Goal: Task Accomplishment & Management: Complete application form

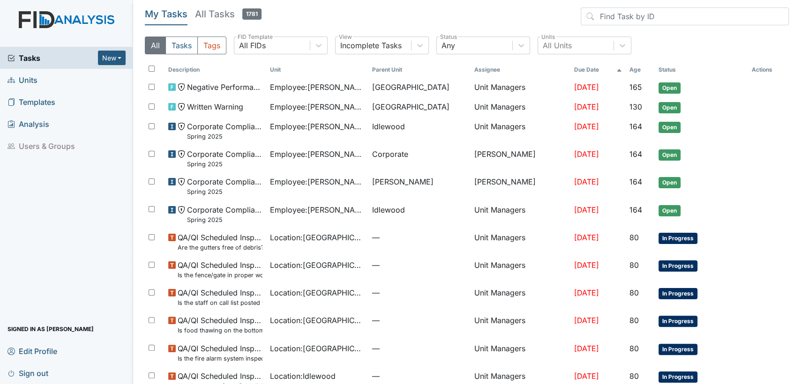
click at [50, 82] on link "Units" at bounding box center [66, 80] width 133 height 22
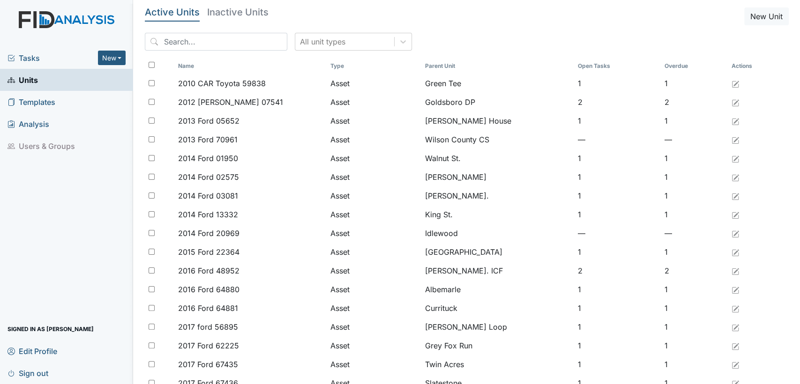
click at [398, 42] on div "All unit types" at bounding box center [467, 45] width 644 height 25
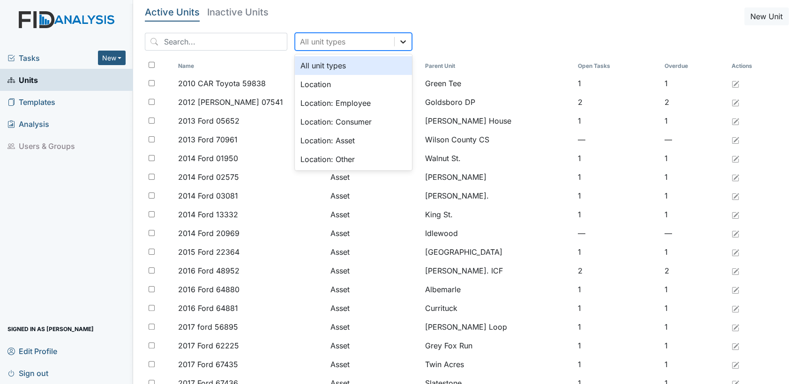
click at [398, 38] on icon at bounding box center [402, 41] width 9 height 9
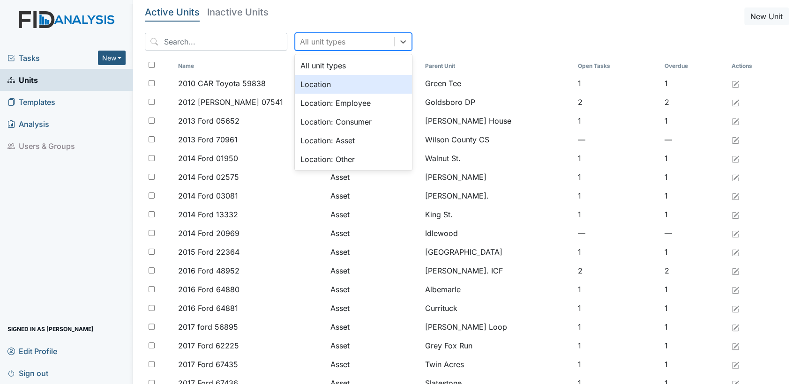
click at [347, 88] on div "Location" at bounding box center [353, 84] width 117 height 19
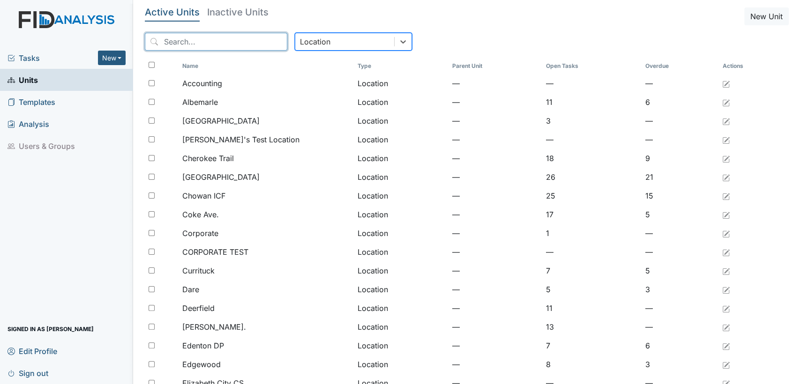
click at [181, 42] on input "search" at bounding box center [216, 42] width 142 height 18
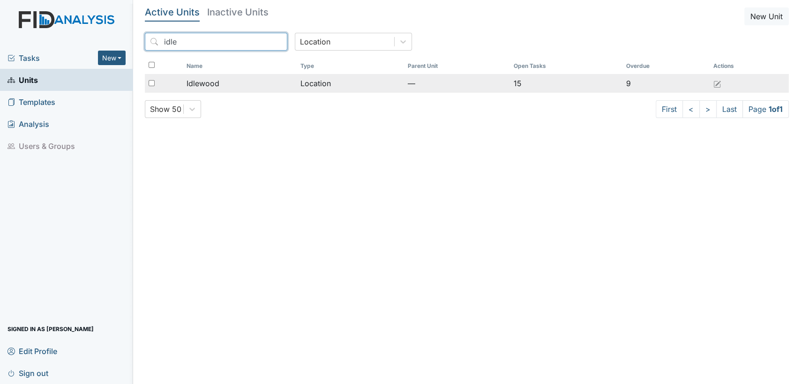
type input "idle"
click at [245, 83] on div "Idlewood" at bounding box center [239, 83] width 106 height 11
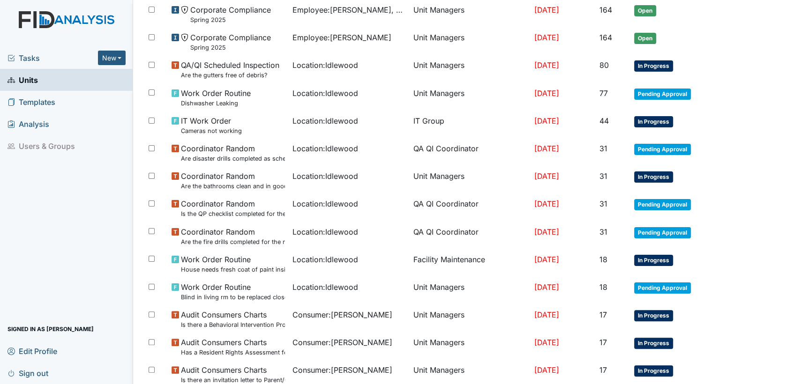
scroll to position [619, 0]
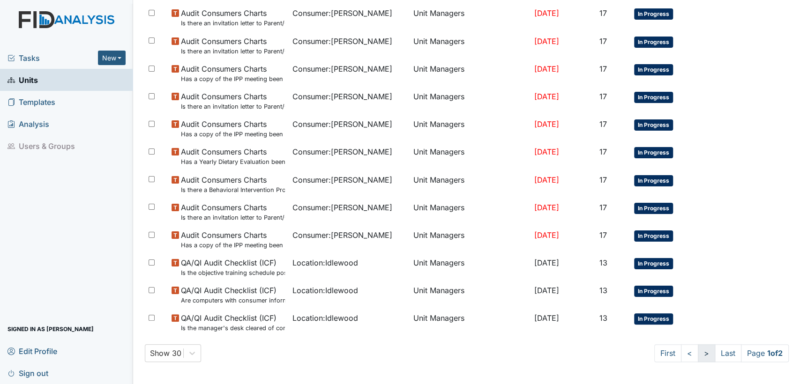
click at [698, 355] on link ">" at bounding box center [705, 353] width 17 height 18
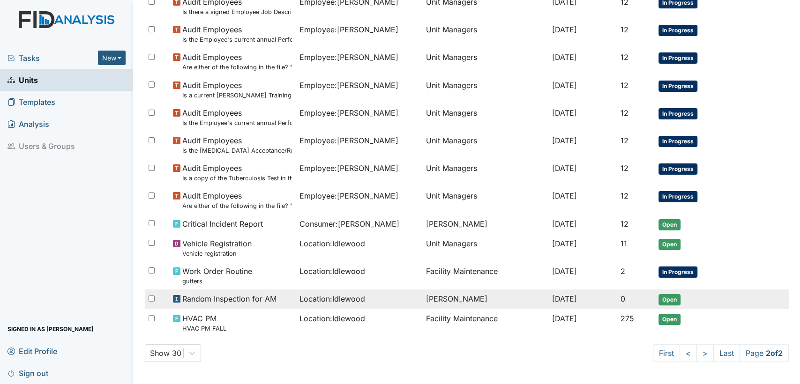
click at [660, 299] on span "Open" at bounding box center [669, 299] width 22 height 11
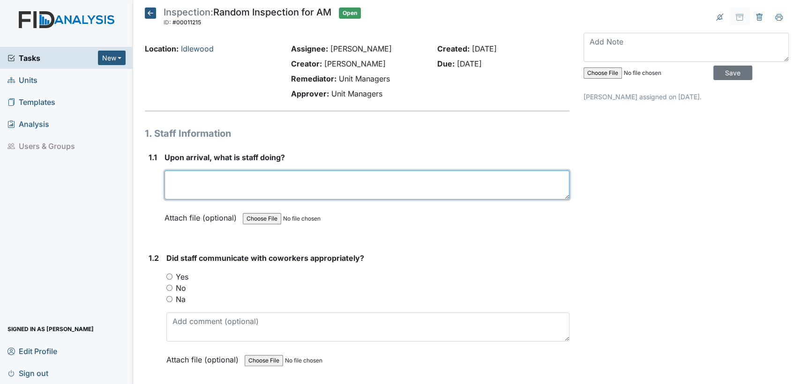
click at [307, 193] on textarea at bounding box center [366, 185] width 405 height 29
type textarea "Getting consumers ready"
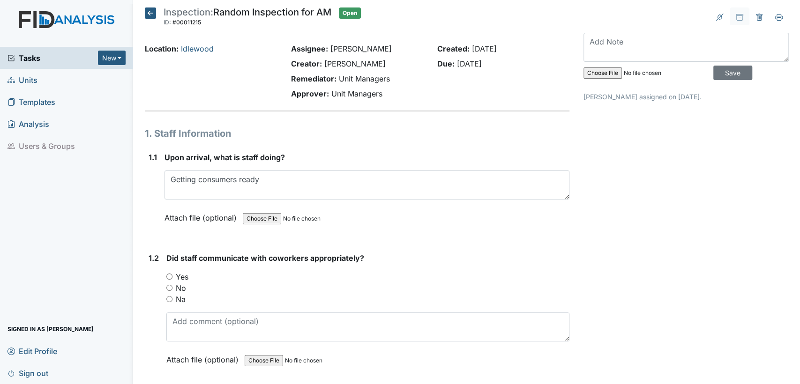
click at [165, 275] on div "1.2 Did staff communicate with coworkers appropriately? You must select one of …" at bounding box center [357, 315] width 424 height 127
click at [171, 275] on input "Yes" at bounding box center [169, 277] width 6 height 6
radio input "true"
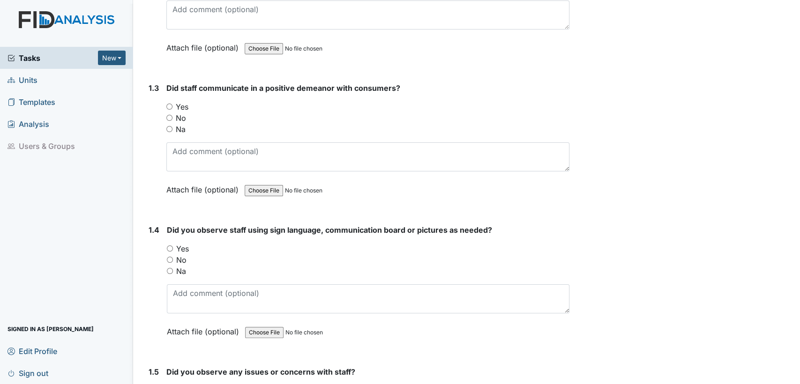
scroll to position [381, 0]
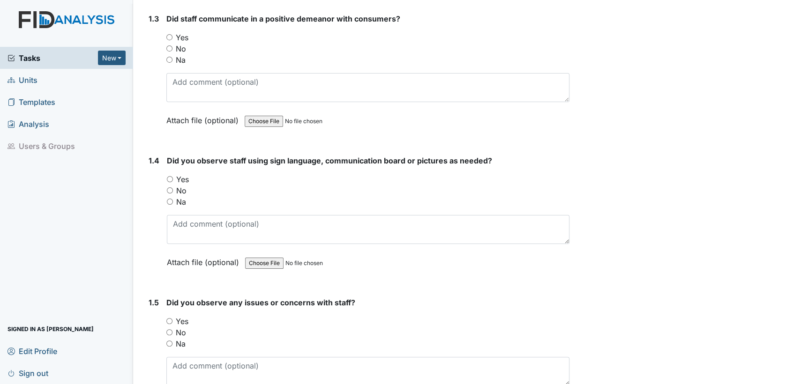
click at [171, 36] on input "Yes" at bounding box center [169, 37] width 6 height 6
radio input "true"
click at [170, 191] on input "No" at bounding box center [170, 190] width 6 height 6
radio input "true"
click at [167, 330] on input "No" at bounding box center [169, 332] width 6 height 6
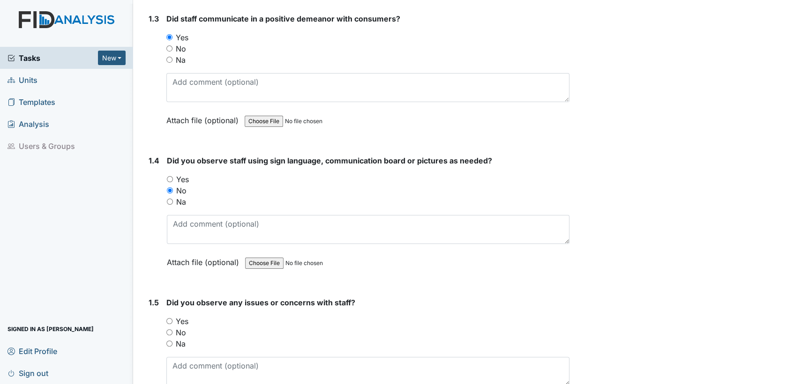
radio input "true"
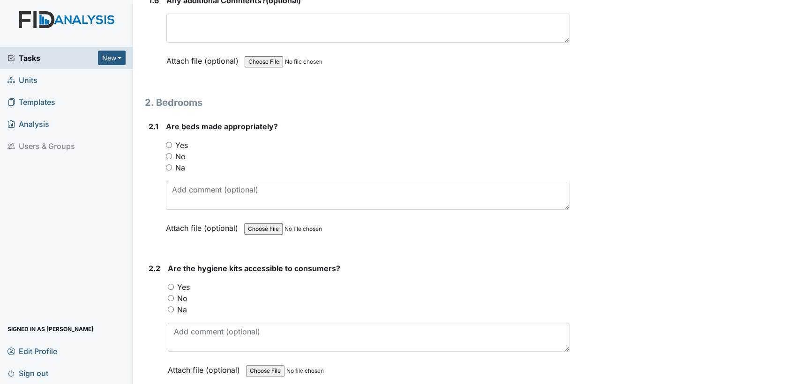
scroll to position [832, 0]
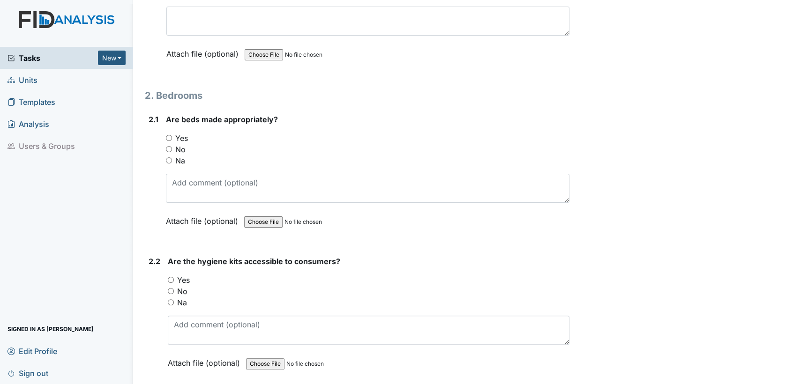
click at [167, 135] on input "Yes" at bounding box center [169, 138] width 6 height 6
radio input "true"
click at [169, 277] on input "Yes" at bounding box center [171, 280] width 6 height 6
radio input "true"
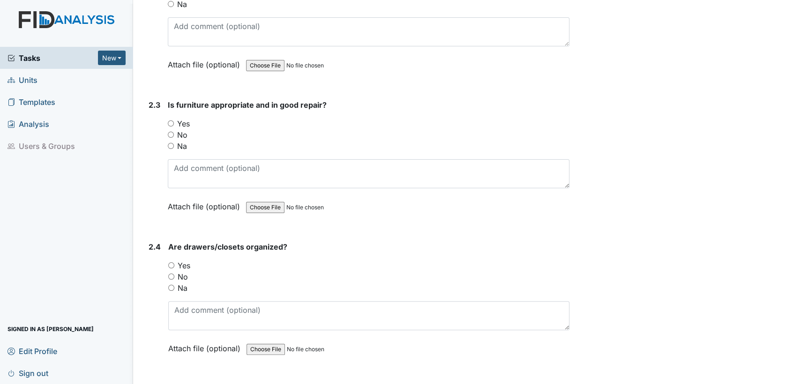
scroll to position [1158, 0]
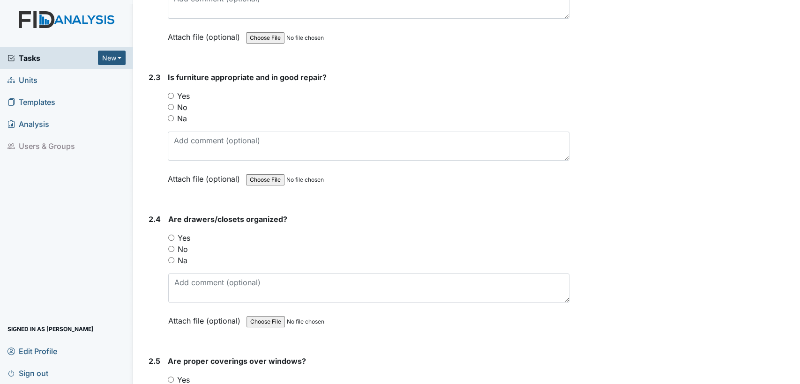
click at [170, 93] on input "Yes" at bounding box center [171, 96] width 6 height 6
radio input "true"
click at [172, 236] on input "Yes" at bounding box center [171, 238] width 6 height 6
radio input "true"
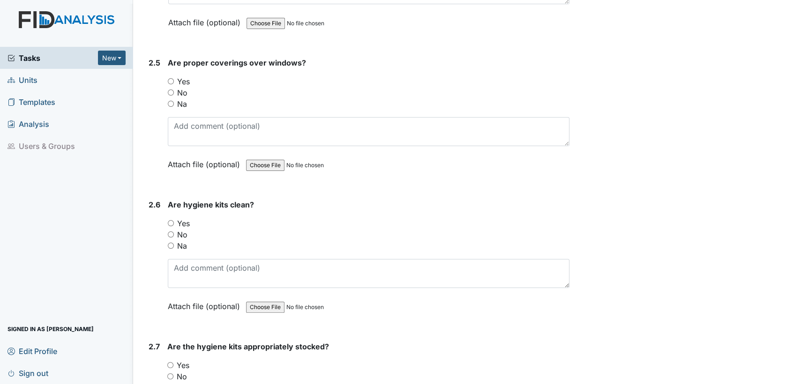
scroll to position [1464, 0]
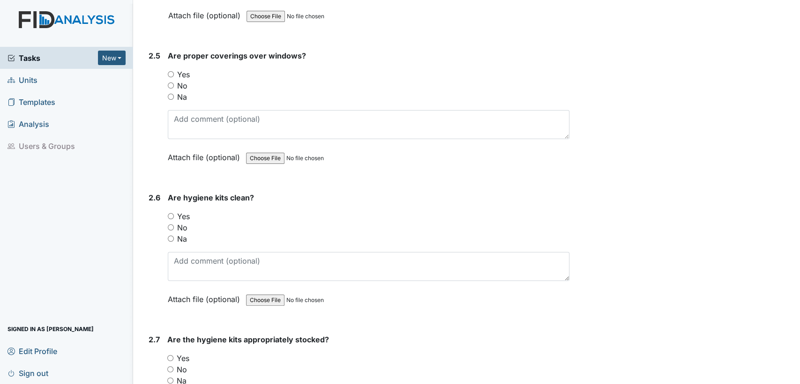
click at [169, 71] on input "Yes" at bounding box center [171, 74] width 6 height 6
radio input "true"
click at [172, 213] on input "Yes" at bounding box center [171, 216] width 6 height 6
radio input "true"
click at [169, 355] on input "Yes" at bounding box center [170, 358] width 6 height 6
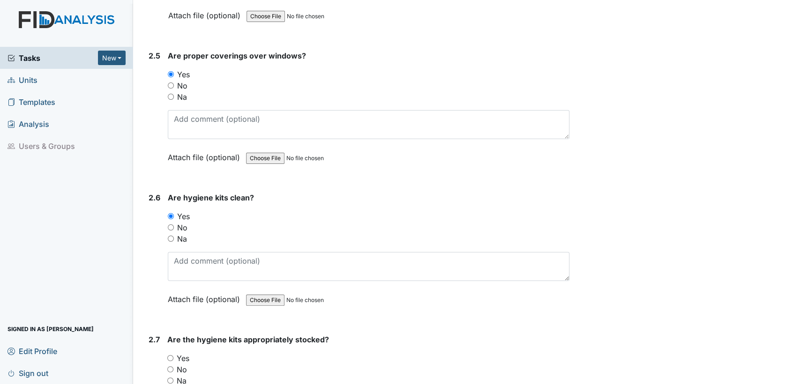
radio input "true"
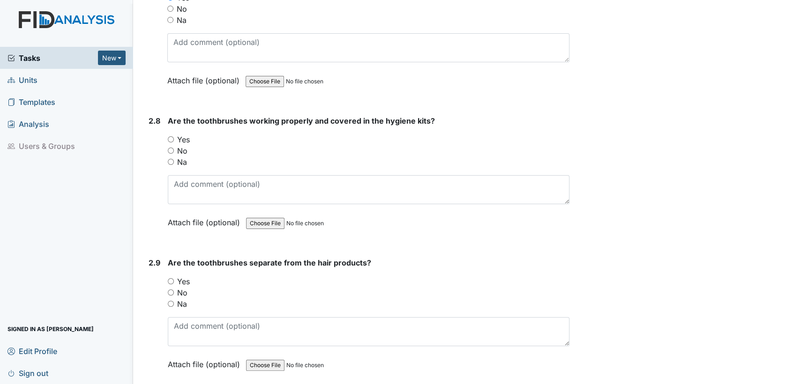
scroll to position [1852, 0]
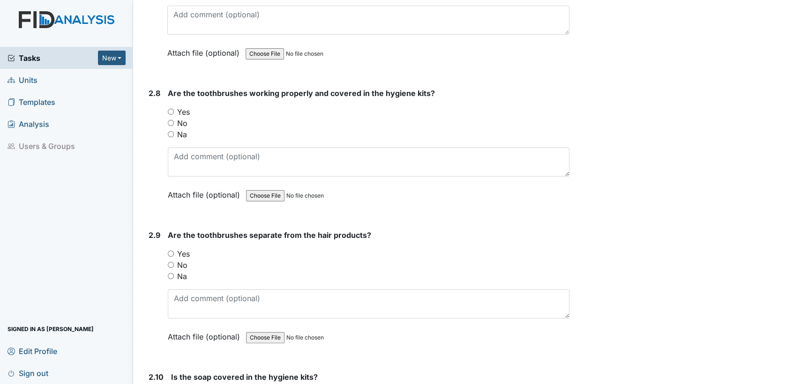
click at [170, 131] on input "Na" at bounding box center [171, 134] width 6 height 6
radio input "true"
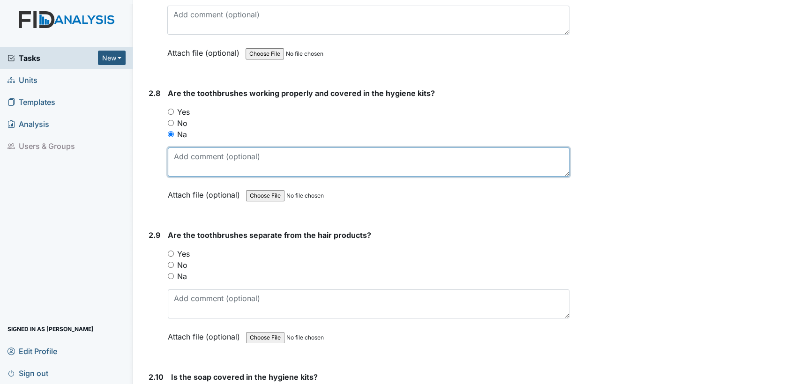
click at [181, 151] on textarea at bounding box center [368, 162] width 401 height 29
type textarea "separate"
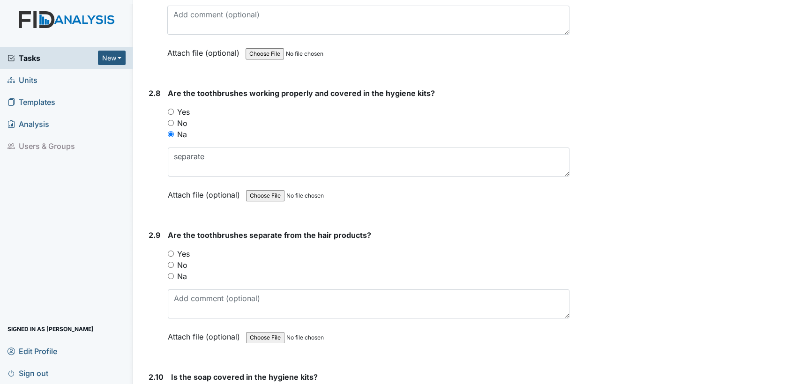
click at [170, 250] on div "Yes" at bounding box center [368, 253] width 401 height 11
click at [171, 251] on input "Yes" at bounding box center [171, 254] width 6 height 6
radio input "true"
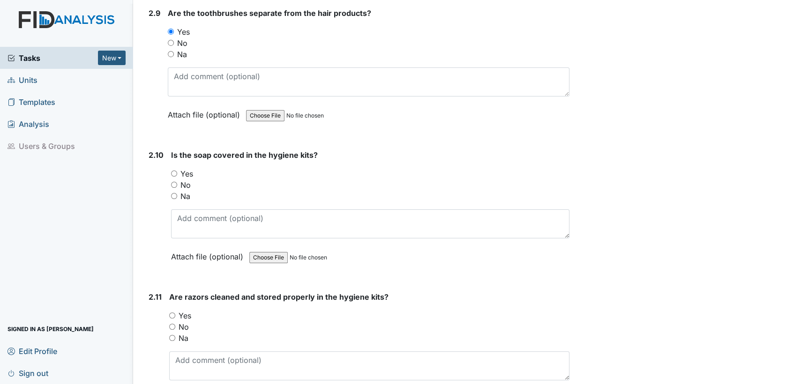
scroll to position [2095, 0]
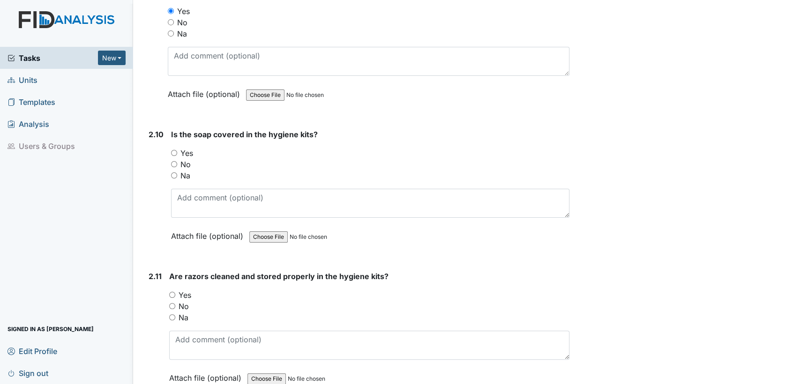
click at [175, 172] on input "Na" at bounding box center [174, 175] width 6 height 6
radio input "true"
click at [172, 314] on input "Na" at bounding box center [172, 317] width 6 height 6
radio input "true"
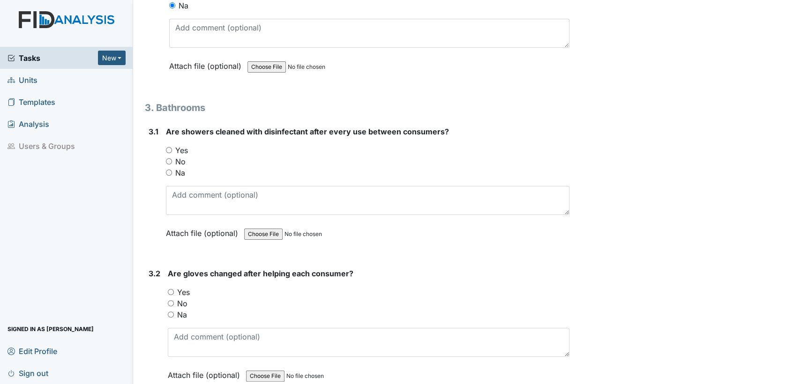
scroll to position [2421, 0]
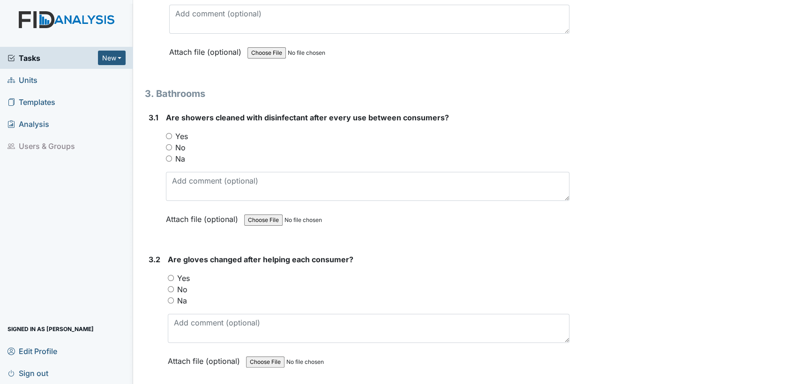
click at [168, 133] on input "Yes" at bounding box center [169, 136] width 6 height 6
radio input "true"
click at [170, 275] on input "Yes" at bounding box center [171, 278] width 6 height 6
radio input "true"
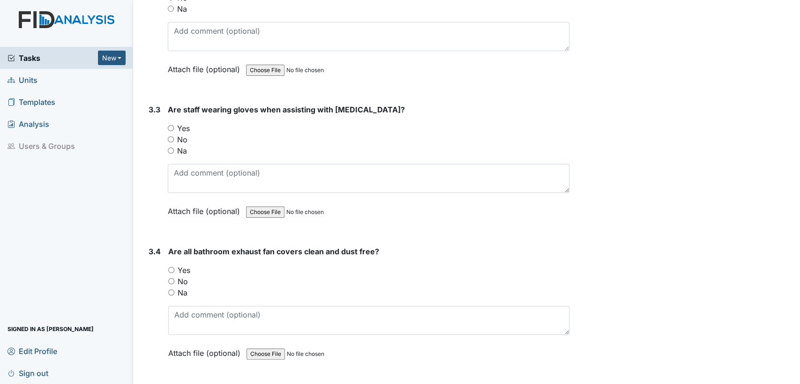
scroll to position [2747, 0]
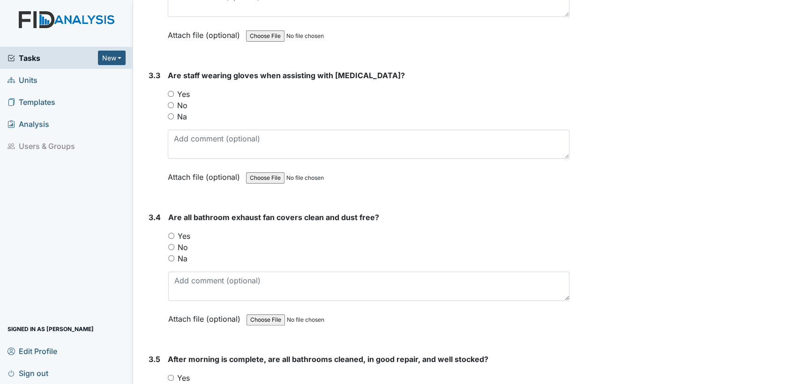
click at [169, 91] on input "Yes" at bounding box center [171, 94] width 6 height 6
radio input "true"
click at [169, 233] on input "Yes" at bounding box center [171, 236] width 6 height 6
radio input "true"
click at [172, 375] on input "Yes" at bounding box center [171, 378] width 6 height 6
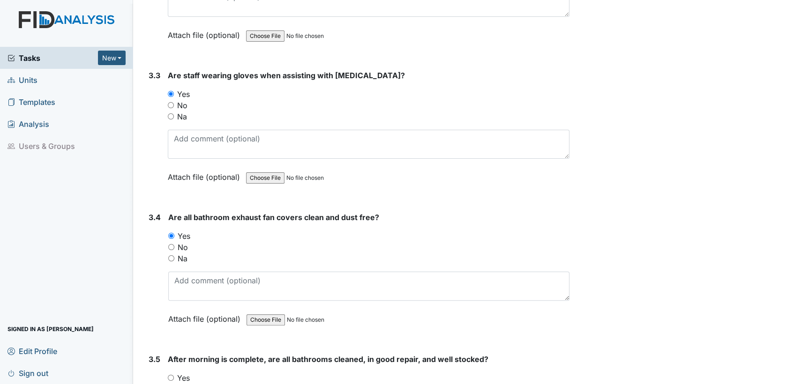
radio input "true"
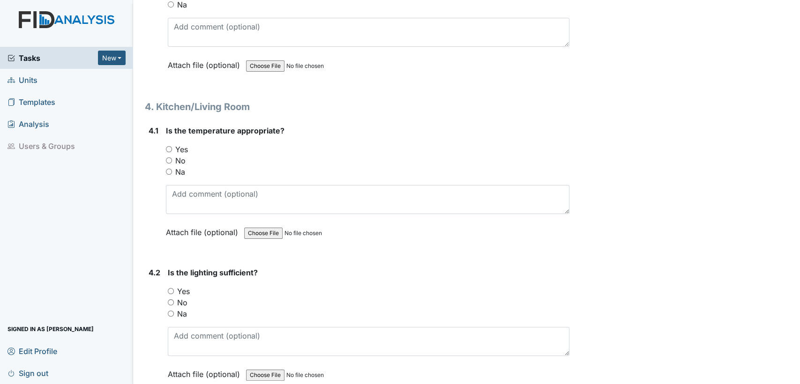
scroll to position [3177, 0]
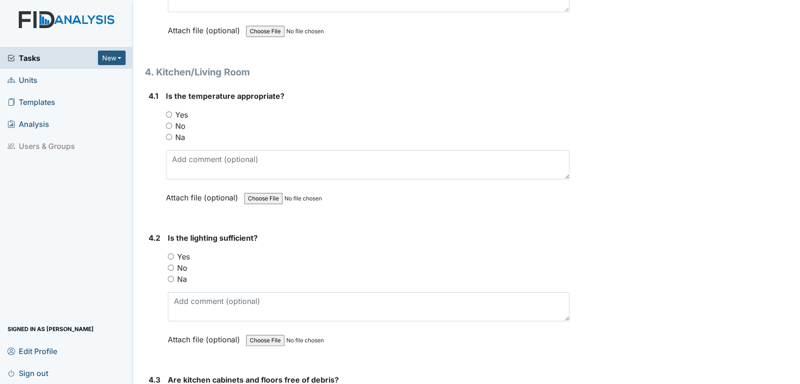
click at [169, 111] on input "Yes" at bounding box center [169, 114] width 6 height 6
radio input "true"
click at [171, 253] on input "Yes" at bounding box center [171, 256] width 6 height 6
radio input "true"
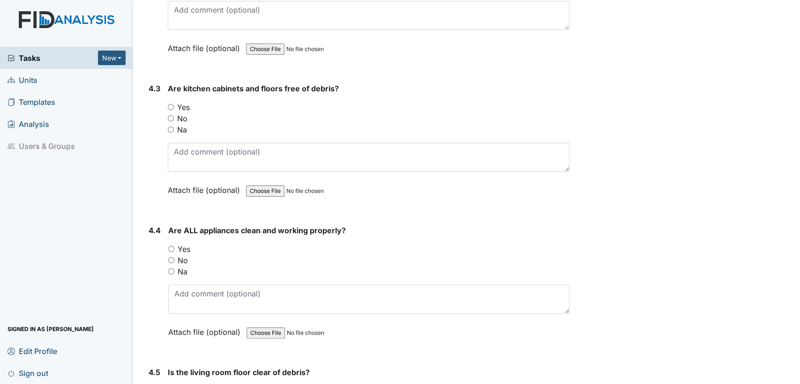
scroll to position [3482, 0]
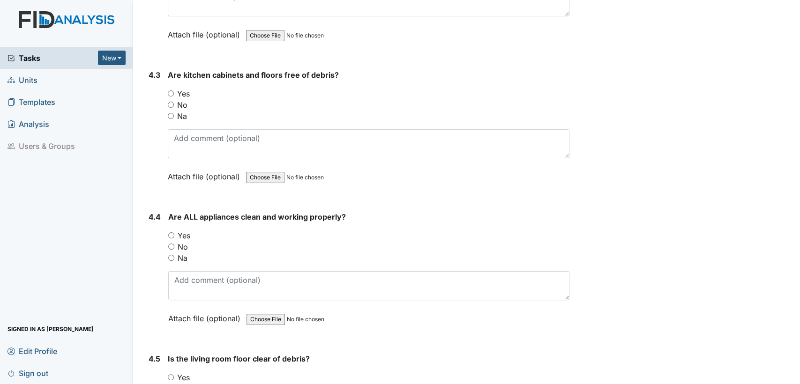
click at [171, 90] on input "Yes" at bounding box center [171, 93] width 6 height 6
radio input "true"
click at [170, 232] on input "Yes" at bounding box center [171, 235] width 6 height 6
radio input "true"
click at [168, 374] on input "Yes" at bounding box center [171, 377] width 6 height 6
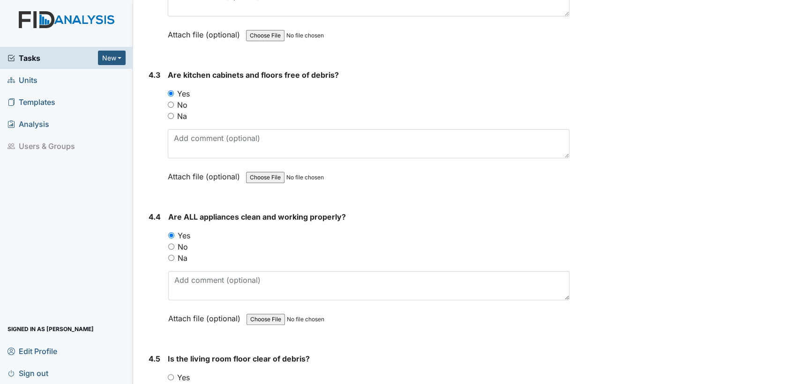
radio input "true"
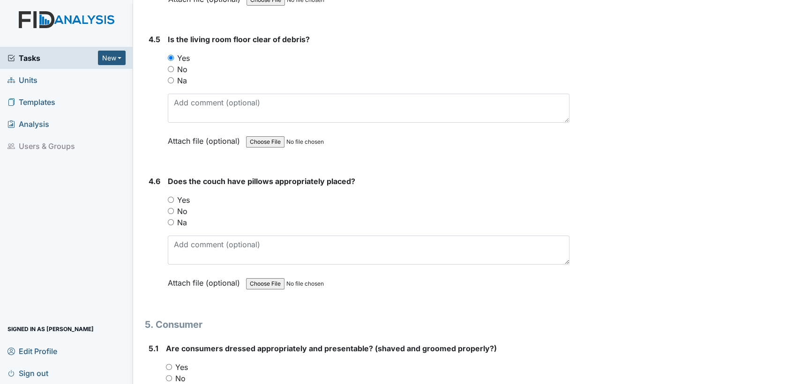
scroll to position [3843, 0]
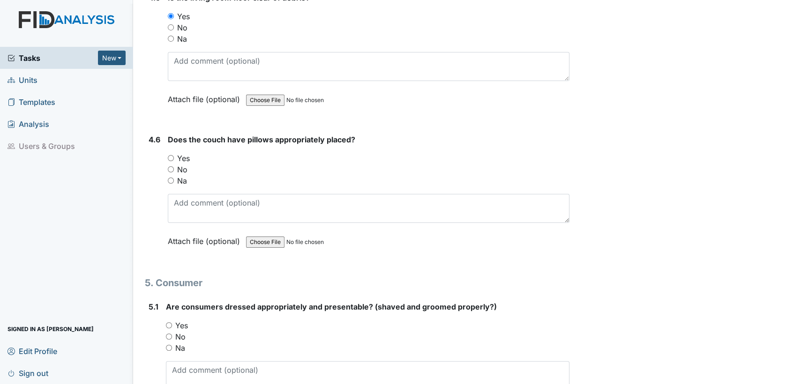
click at [170, 178] on input "Na" at bounding box center [171, 181] width 6 height 6
radio input "true"
click at [169, 322] on input "Yes" at bounding box center [169, 325] width 6 height 6
radio input "true"
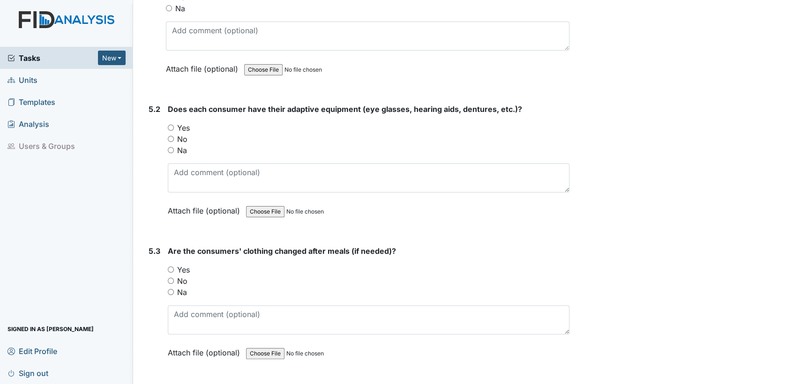
scroll to position [4204, 0]
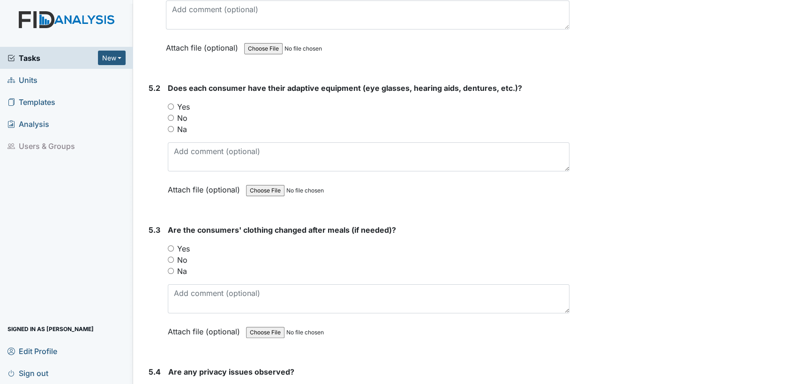
click at [171, 104] on input "Yes" at bounding box center [171, 107] width 6 height 6
radio input "true"
drag, startPoint x: 173, startPoint y: 233, endPoint x: 172, endPoint y: 267, distance: 34.2
click at [172, 267] on div "Are the consumers' clothing changed after meals (if needed)? You must select on…" at bounding box center [368, 283] width 401 height 119
click at [170, 268] on input "Na" at bounding box center [171, 271] width 6 height 6
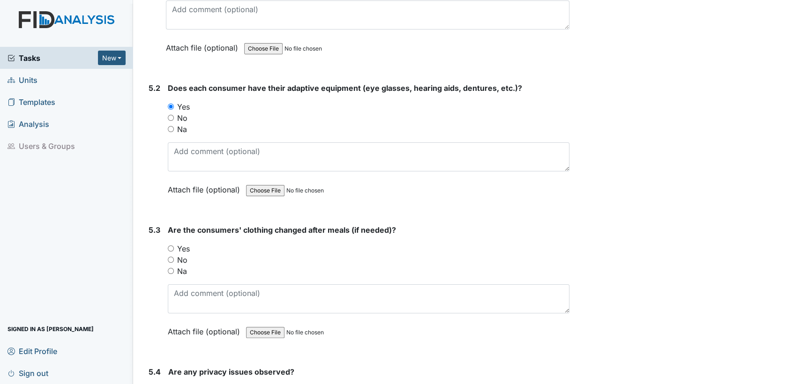
radio input "true"
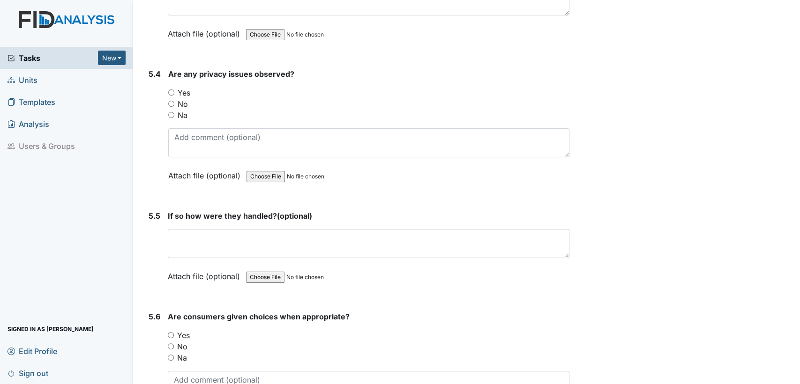
scroll to position [4516, 0]
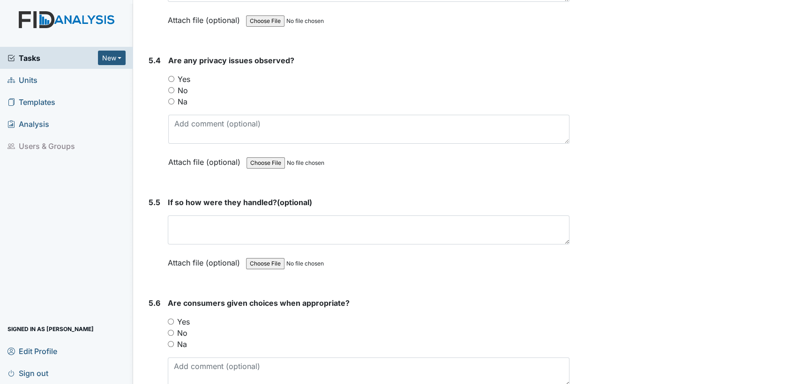
click at [169, 87] on input "No" at bounding box center [171, 90] width 6 height 6
radio input "true"
click at [170, 319] on input "Yes" at bounding box center [171, 322] width 6 height 6
radio input "true"
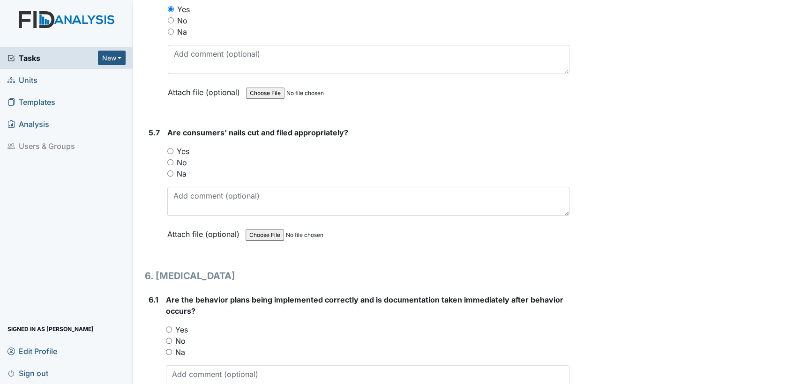
scroll to position [4890, 0]
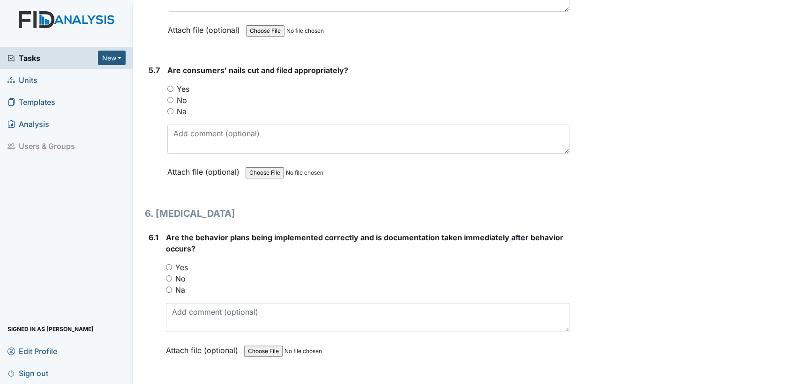
click at [171, 86] on input "Yes" at bounding box center [170, 89] width 6 height 6
radio input "true"
click at [168, 287] on input "Na" at bounding box center [169, 290] width 6 height 6
radio input "true"
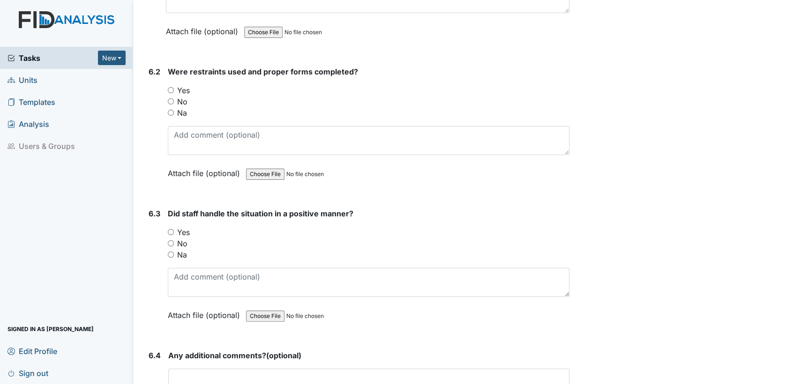
scroll to position [5238, 0]
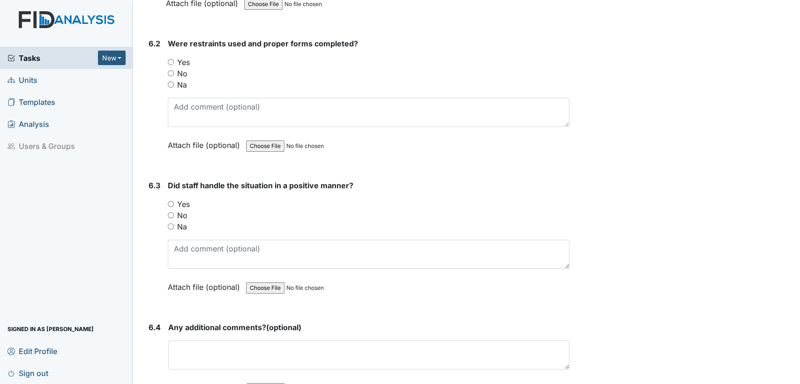
click at [170, 82] on input "Na" at bounding box center [171, 85] width 6 height 6
radio input "true"
click at [170, 223] on input "Na" at bounding box center [171, 226] width 6 height 6
radio input "true"
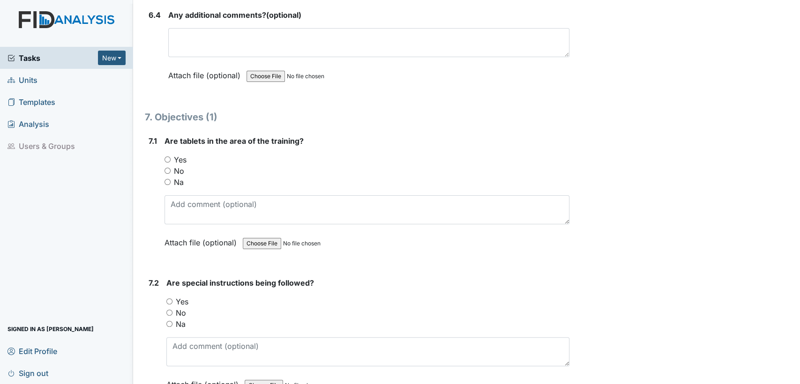
scroll to position [5640, 0]
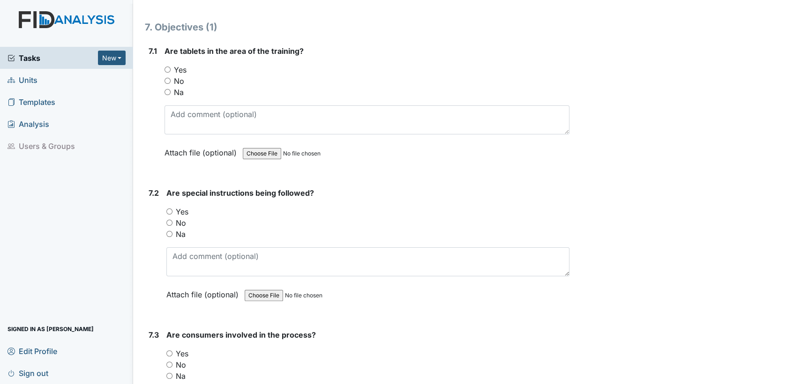
drag, startPoint x: 167, startPoint y: 49, endPoint x: 178, endPoint y: 97, distance: 49.9
click at [167, 67] on input "Yes" at bounding box center [167, 70] width 6 height 6
radio input "true"
click at [170, 208] on input "Yes" at bounding box center [169, 211] width 6 height 6
radio input "true"
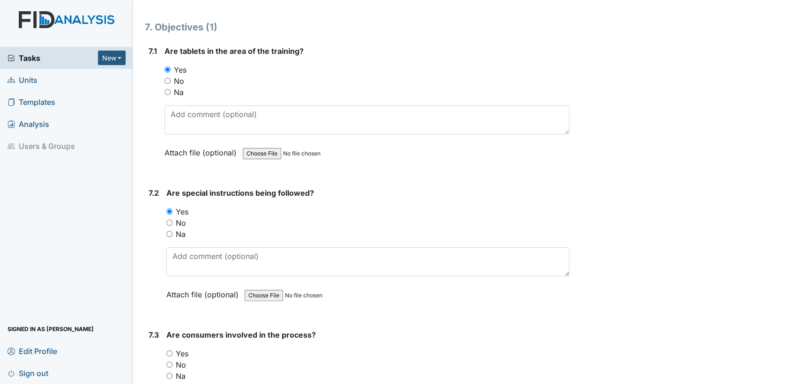
click at [169, 362] on input "No" at bounding box center [169, 365] width 6 height 6
radio input "true"
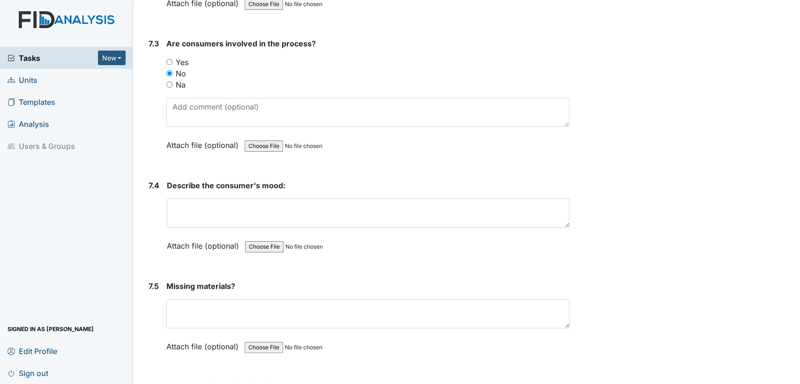
scroll to position [6015, 0]
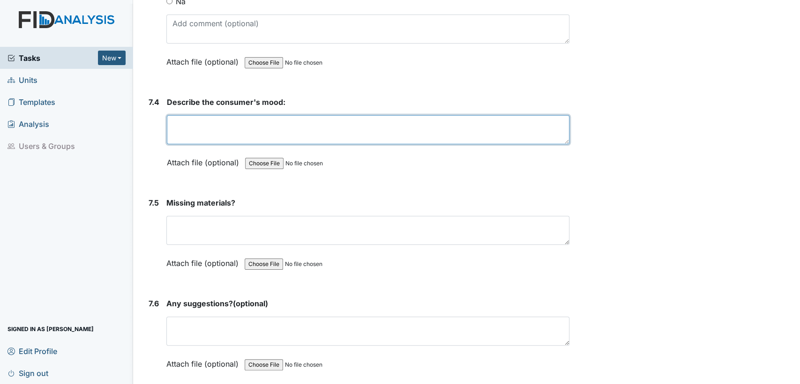
click at [301, 115] on textarea at bounding box center [368, 129] width 402 height 29
type textarea "did not want to eat with his peers"
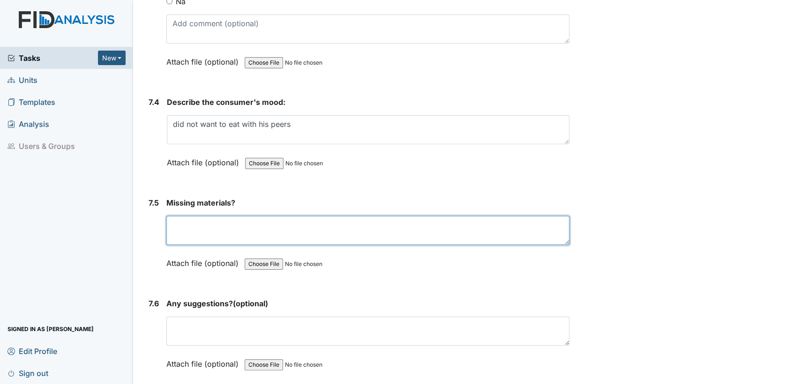
click at [201, 216] on textarea at bounding box center [367, 230] width 403 height 29
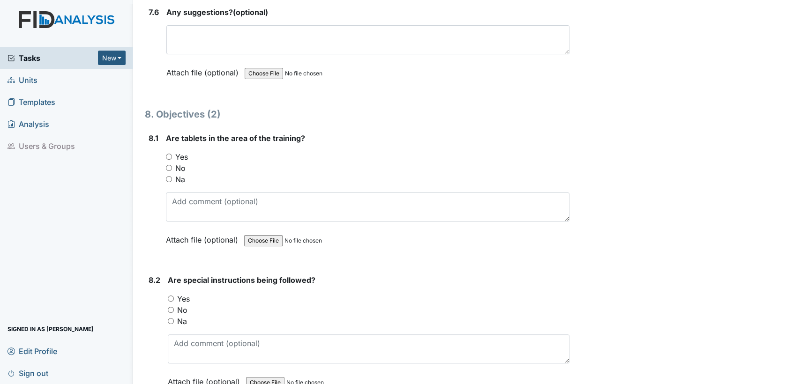
scroll to position [6327, 0]
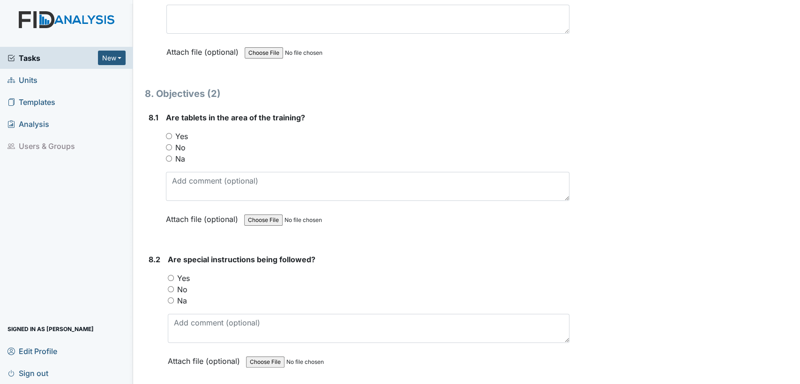
type textarea "no"
click at [168, 133] on input "Yes" at bounding box center [169, 136] width 6 height 6
radio input "true"
click at [172, 275] on input "Yes" at bounding box center [171, 278] width 6 height 6
radio input "true"
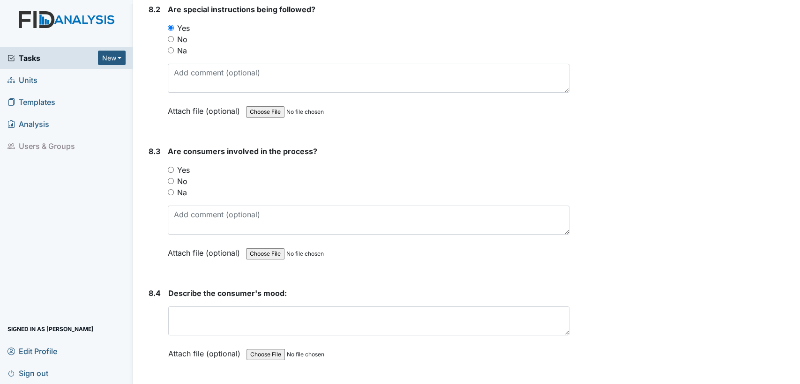
scroll to position [6604, 0]
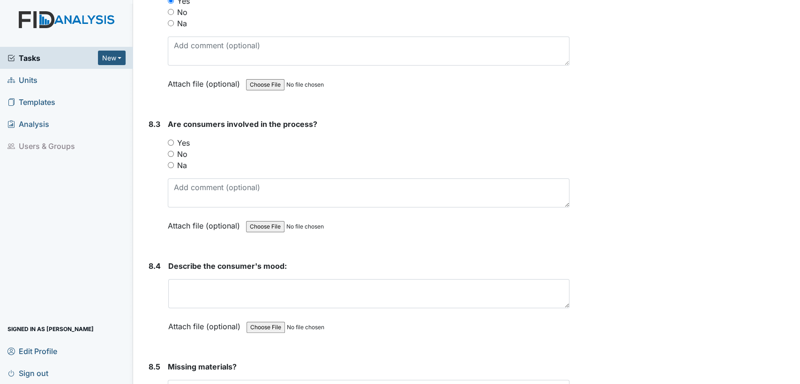
click at [171, 140] on input "Yes" at bounding box center [171, 143] width 6 height 6
radio input "true"
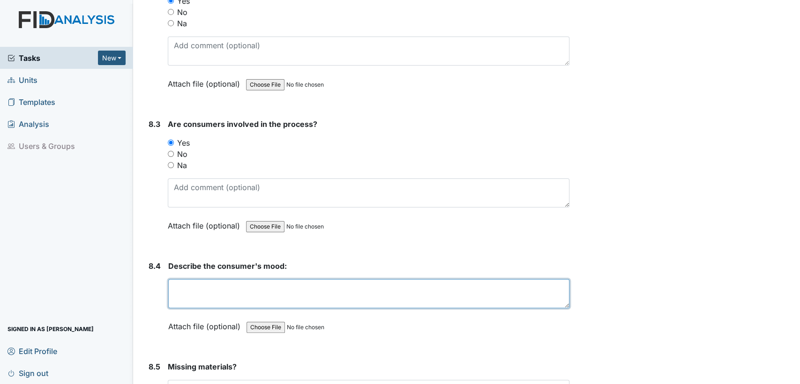
click at [202, 279] on textarea at bounding box center [368, 293] width 401 height 29
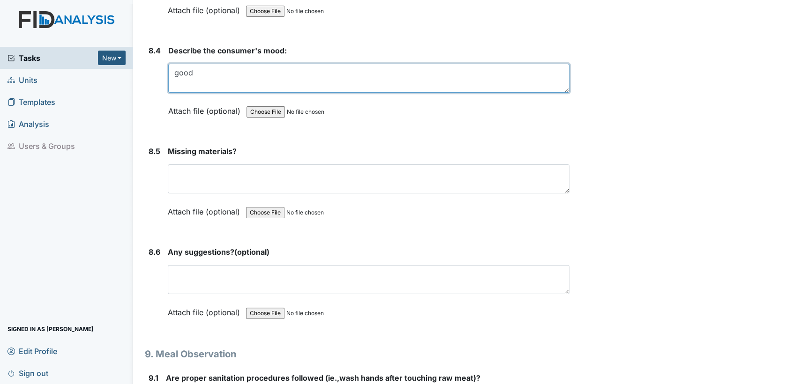
scroll to position [6854, 0]
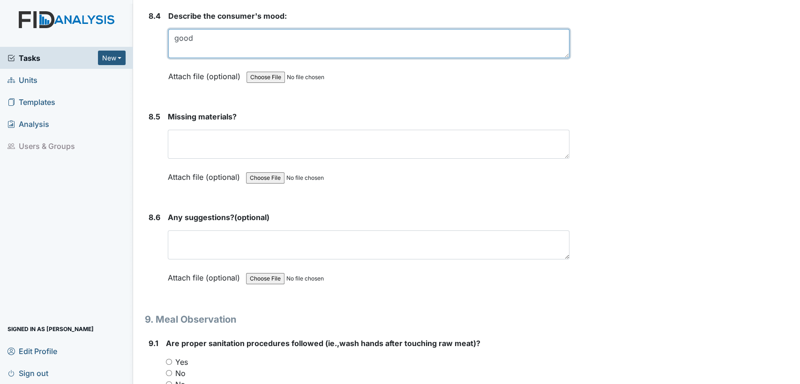
type textarea "good"
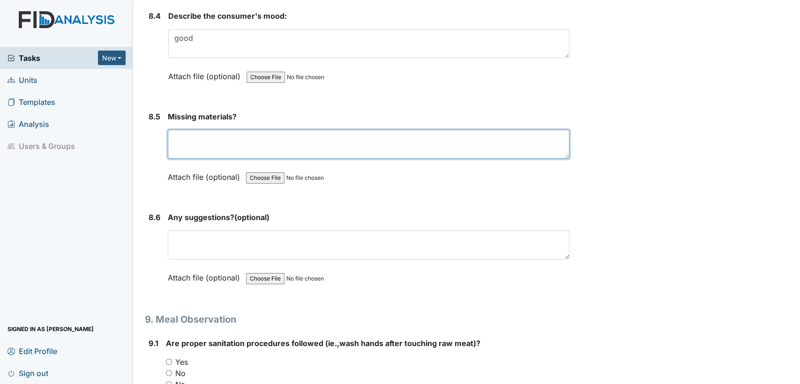
click at [230, 130] on textarea at bounding box center [368, 144] width 401 height 29
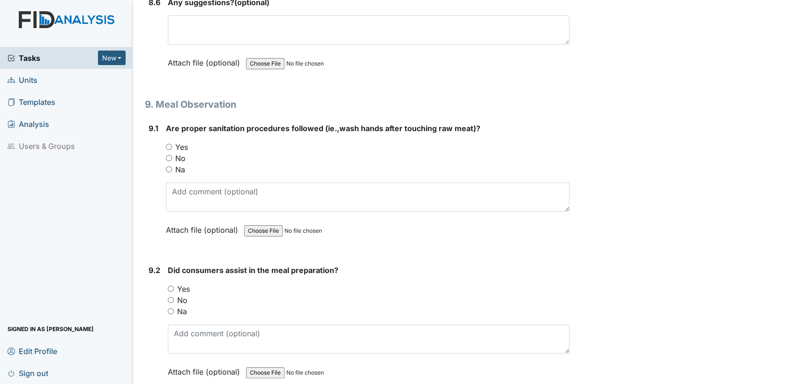
scroll to position [7111, 0]
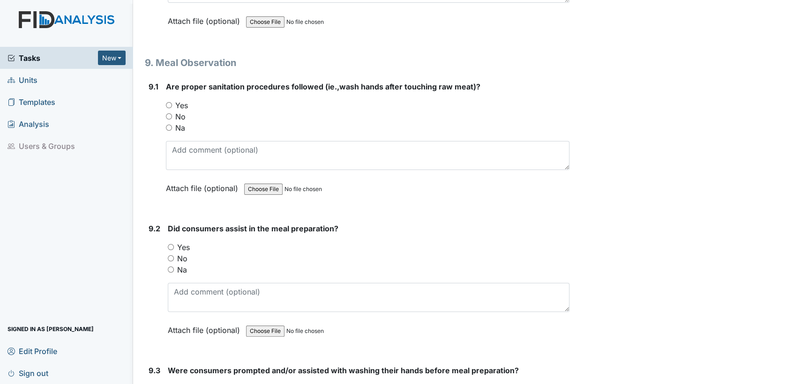
type textarea "no"
click at [167, 102] on input "Yes" at bounding box center [169, 105] width 6 height 6
radio input "true"
click at [171, 244] on input "Yes" at bounding box center [171, 247] width 6 height 6
radio input "true"
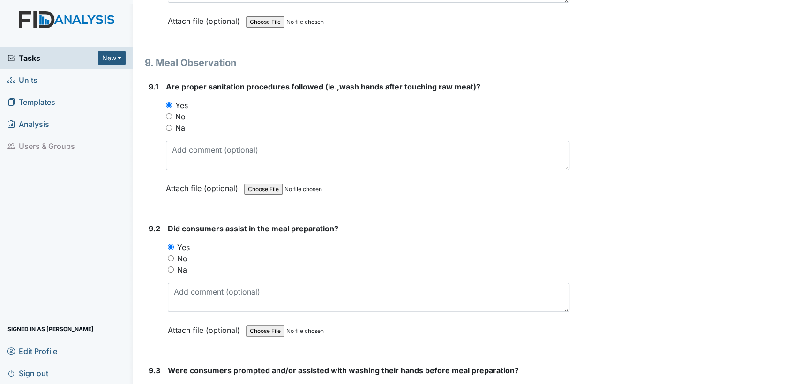
click at [172, 384] on input "Yes" at bounding box center [171, 389] width 6 height 6
radio input "true"
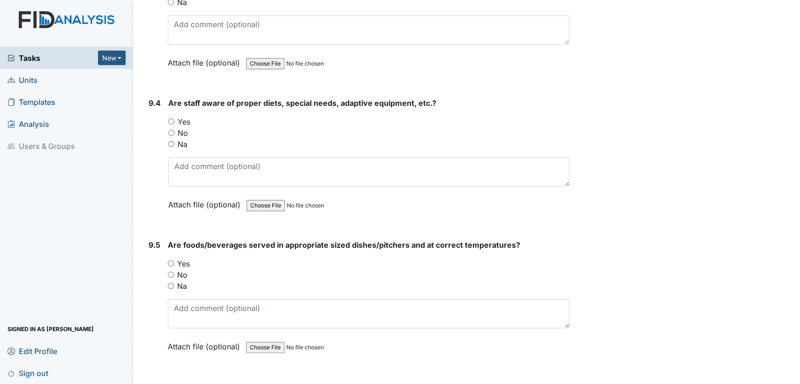
scroll to position [7527, 0]
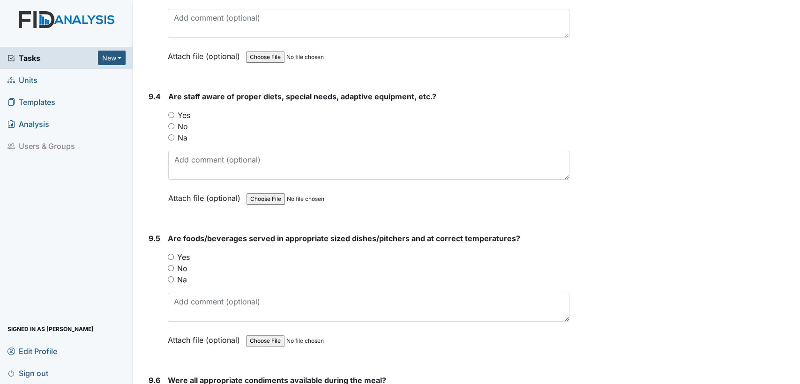
click at [170, 112] on input "Yes" at bounding box center [171, 115] width 6 height 6
radio input "true"
click at [169, 254] on input "Yes" at bounding box center [171, 257] width 6 height 6
radio input "true"
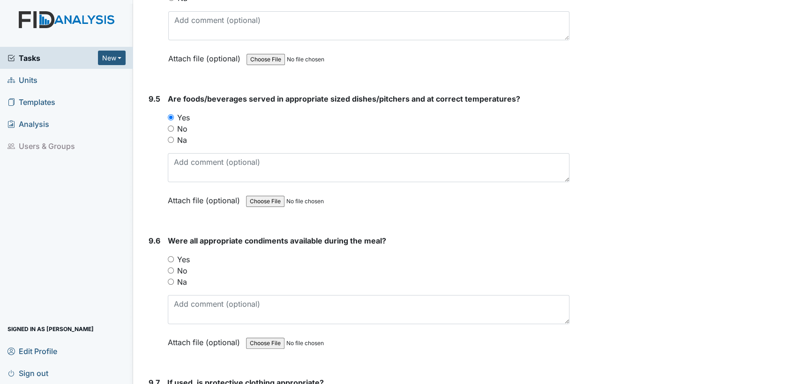
scroll to position [7728, 0]
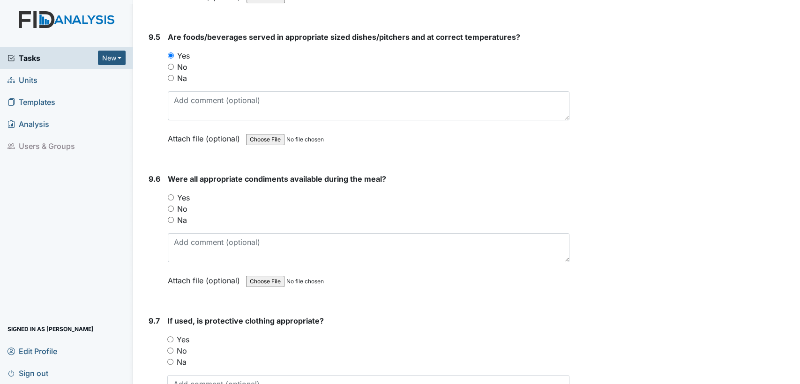
click at [169, 194] on input "Yes" at bounding box center [171, 197] width 6 height 6
radio input "true"
click at [170, 359] on input "Na" at bounding box center [170, 362] width 6 height 6
radio input "true"
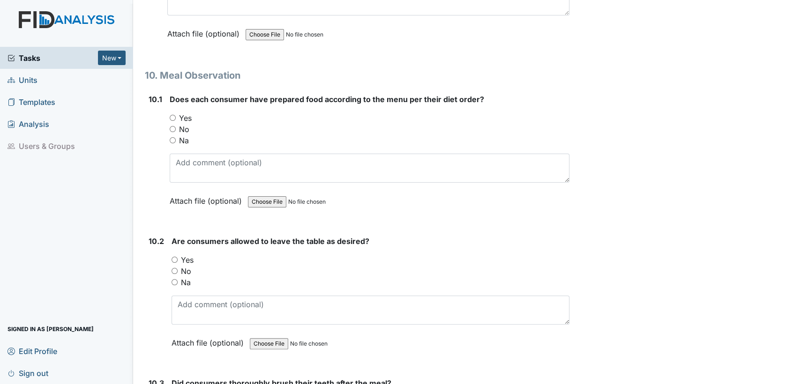
scroll to position [8137, 0]
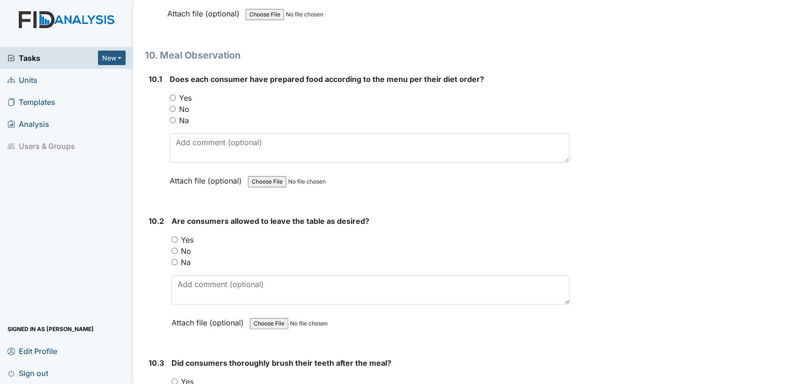
click at [172, 95] on input "Yes" at bounding box center [173, 98] width 6 height 6
radio input "true"
click at [174, 237] on input "Yes" at bounding box center [174, 240] width 6 height 6
radio input "true"
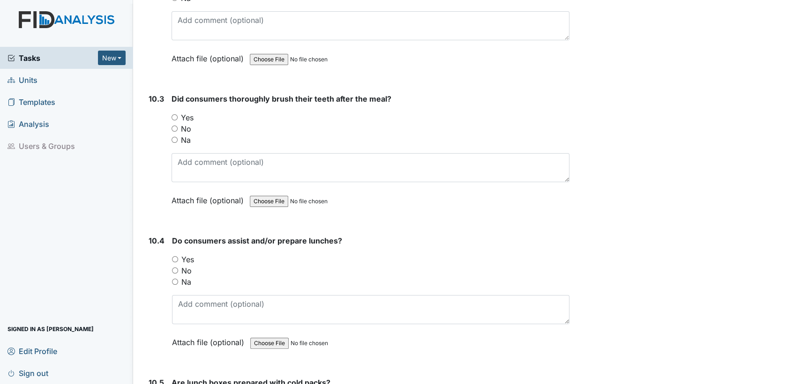
scroll to position [8436, 0]
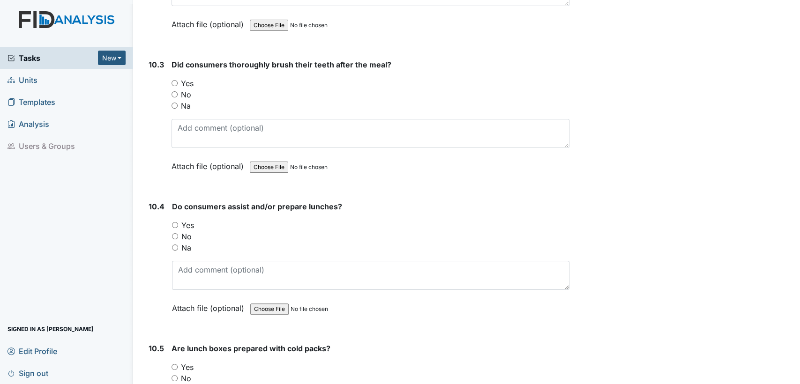
click at [172, 80] on input "Yes" at bounding box center [174, 83] width 6 height 6
radio input "true"
click at [174, 222] on input "Yes" at bounding box center [175, 225] width 6 height 6
radio input "true"
click at [175, 384] on input "Na" at bounding box center [174, 389] width 6 height 6
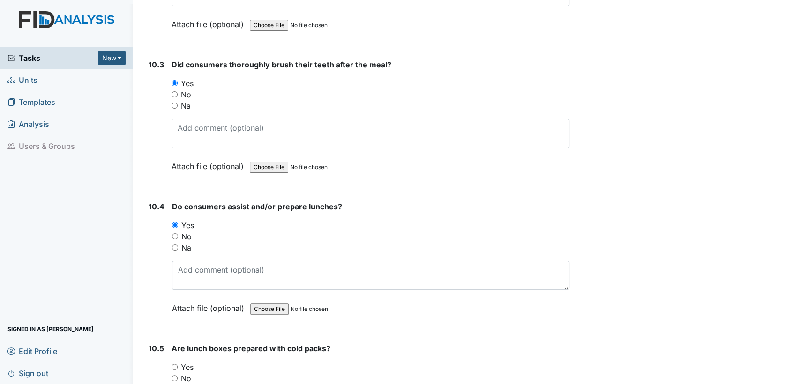
radio input "true"
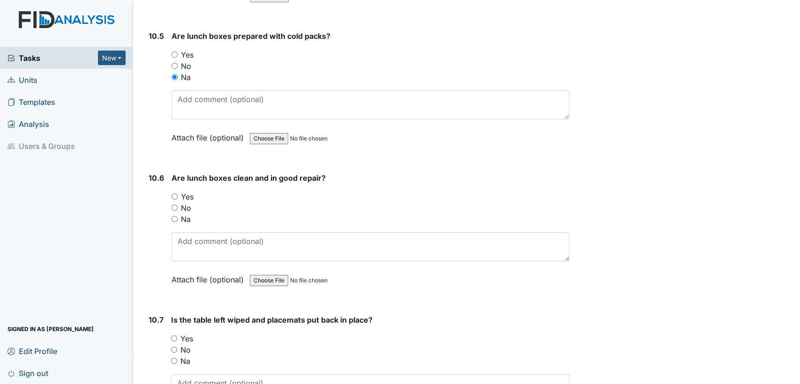
scroll to position [8838, 0]
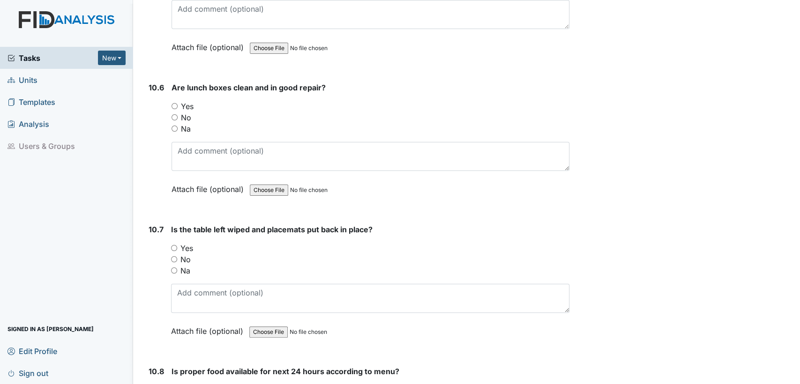
click at [176, 126] on input "Na" at bounding box center [174, 129] width 6 height 6
radio input "true"
click at [172, 243] on div "Yes" at bounding box center [370, 248] width 398 height 11
click at [175, 384] on input "Yes" at bounding box center [174, 390] width 6 height 6
radio input "true"
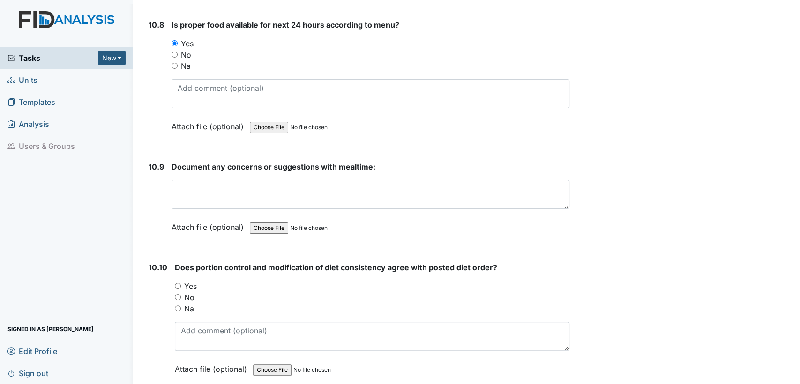
scroll to position [9275, 0]
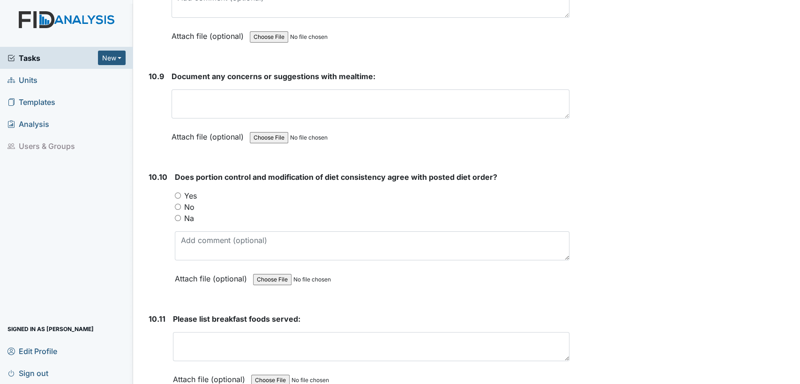
click at [175, 193] on input "Yes" at bounding box center [178, 196] width 6 height 6
radio input "true"
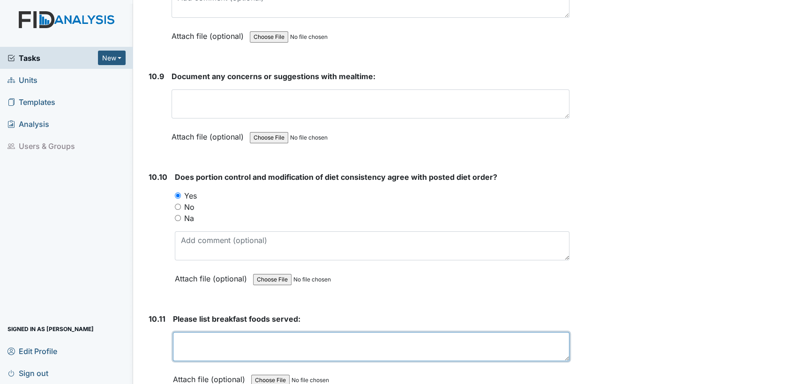
click at [497, 332] on textarea at bounding box center [371, 346] width 396 height 29
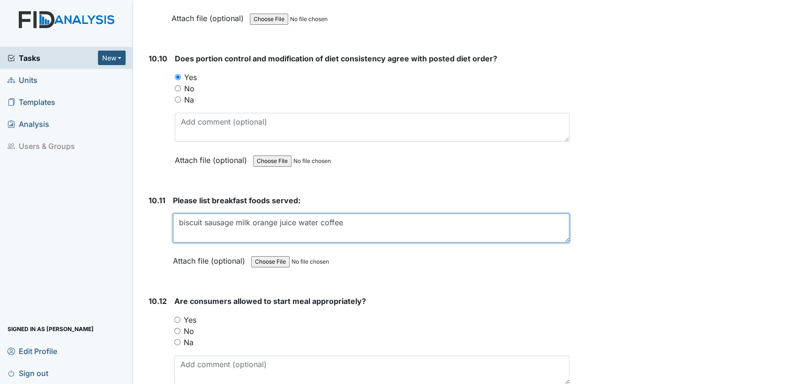
scroll to position [9477, 0]
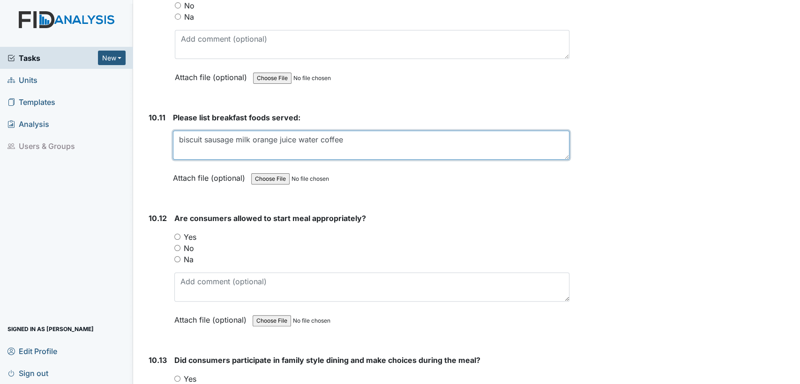
type textarea "biscuit sausage milk orange juice water coffee"
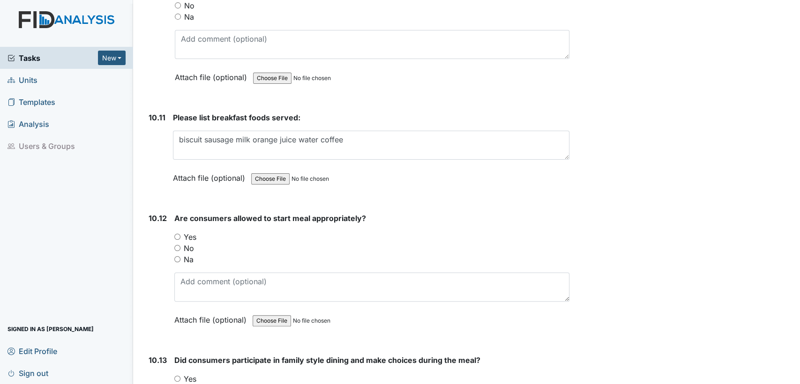
click at [174, 234] on input "Yes" at bounding box center [177, 237] width 6 height 6
radio input "true"
click at [178, 376] on input "Yes" at bounding box center [177, 379] width 6 height 6
radio input "true"
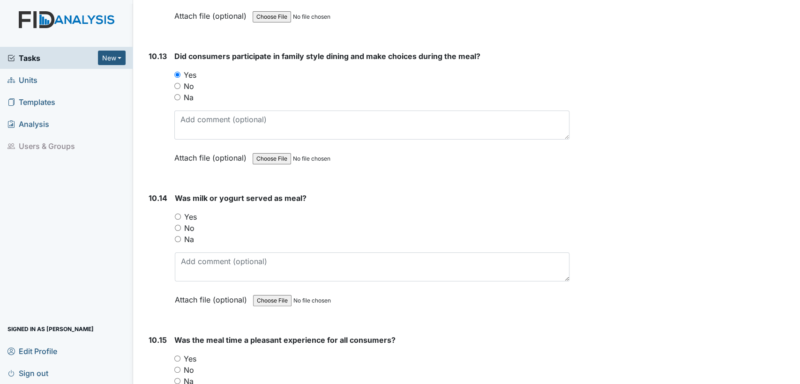
scroll to position [9822, 0]
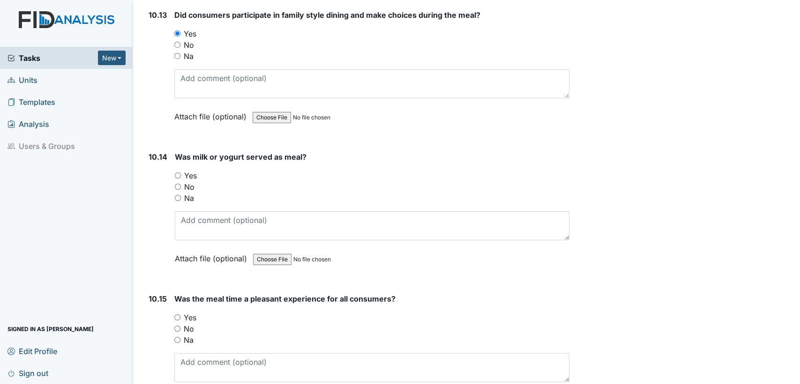
click at [176, 172] on input "Yes" at bounding box center [178, 175] width 6 height 6
radio input "true"
click at [176, 314] on input "Yes" at bounding box center [177, 317] width 6 height 6
radio input "true"
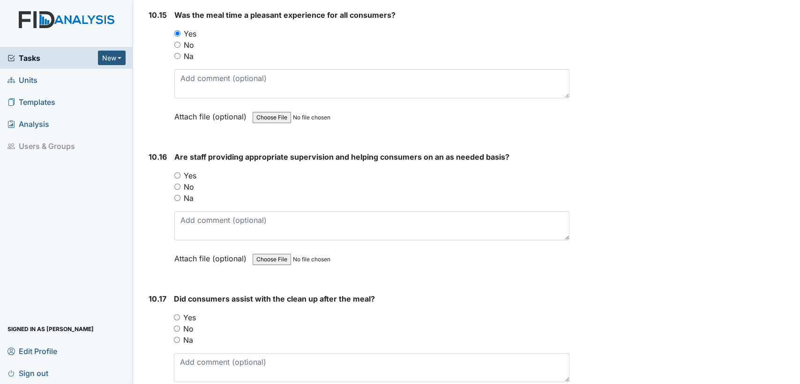
drag, startPoint x: 176, startPoint y: 139, endPoint x: 178, endPoint y: 166, distance: 27.2
click at [176, 172] on input "Yes" at bounding box center [177, 175] width 6 height 6
radio input "true"
click at [178, 314] on input "Yes" at bounding box center [177, 317] width 6 height 6
radio input "true"
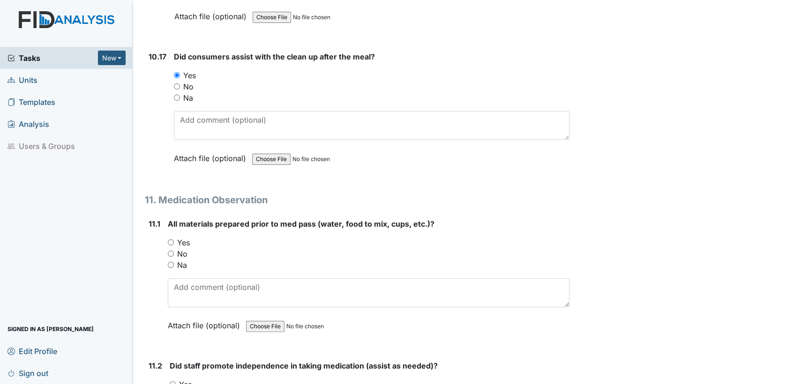
scroll to position [10389, 0]
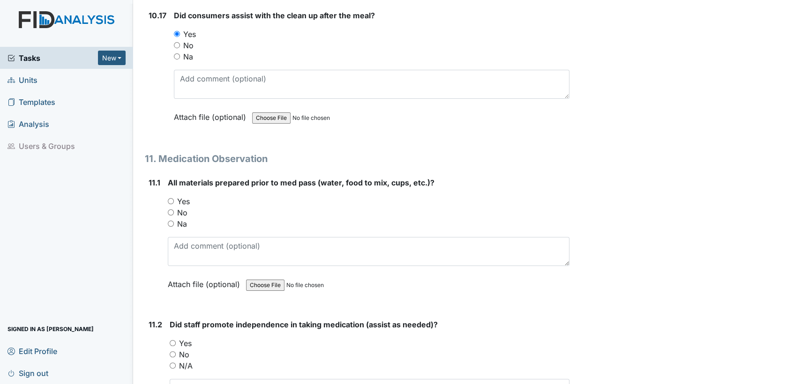
click at [170, 198] on input "Yes" at bounding box center [171, 201] width 6 height 6
radio input "true"
click at [171, 340] on input "Yes" at bounding box center [173, 343] width 6 height 6
radio input "true"
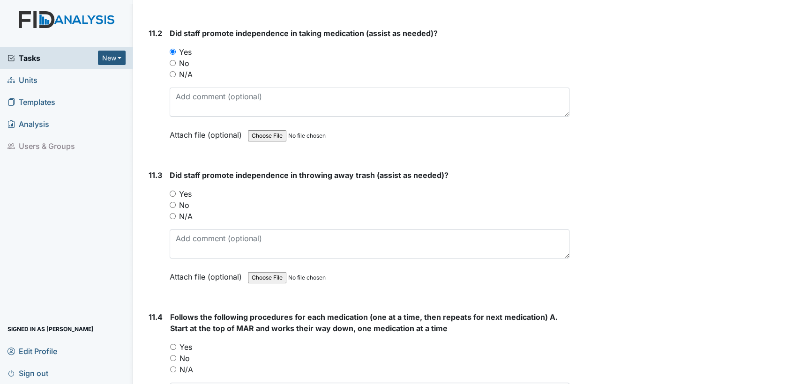
scroll to position [10744, 0]
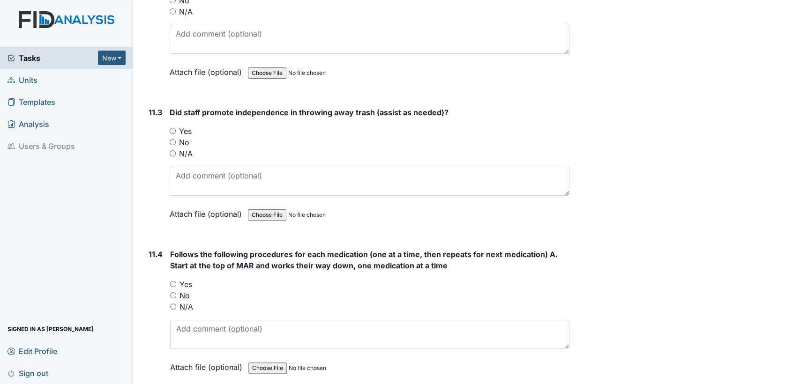
click at [172, 128] on input "Yes" at bounding box center [173, 131] width 6 height 6
radio input "true"
click at [175, 281] on input "Yes" at bounding box center [173, 284] width 6 height 6
radio input "true"
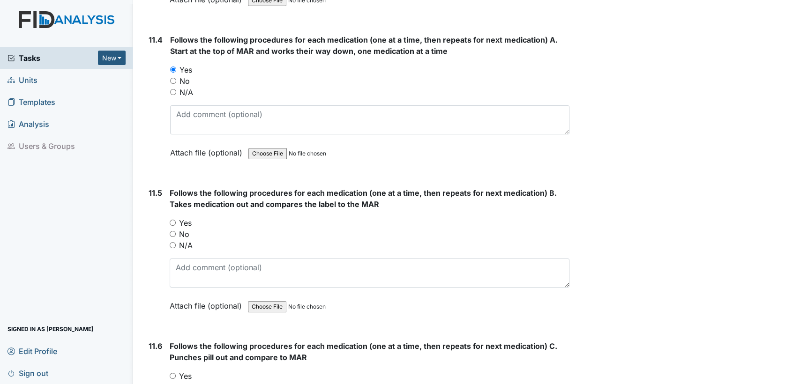
scroll to position [11048, 0]
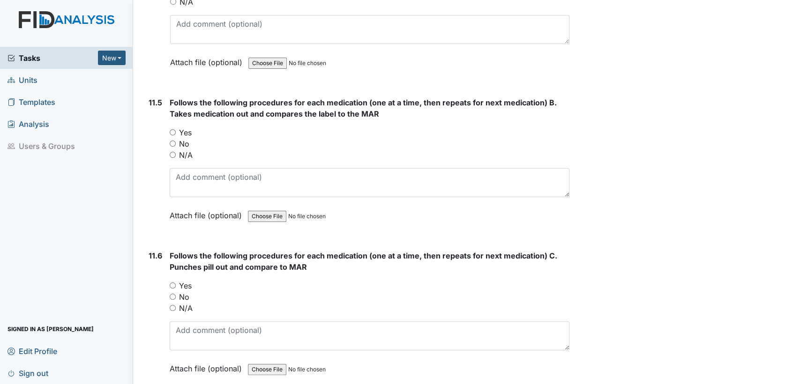
click at [170, 129] on input "Yes" at bounding box center [173, 132] width 6 height 6
radio input "true"
click at [172, 282] on input "Yes" at bounding box center [173, 285] width 6 height 6
radio input "true"
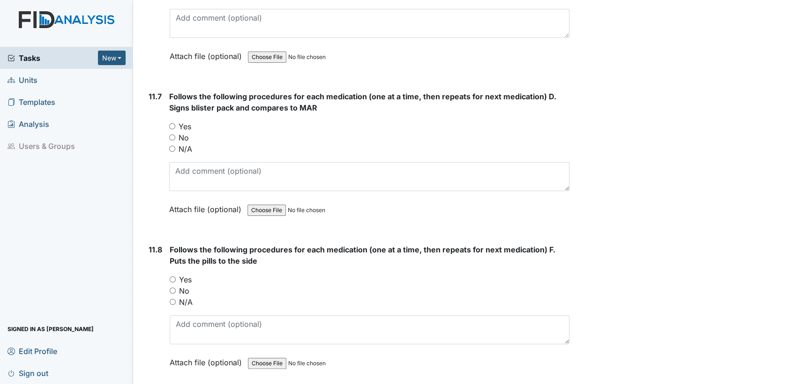
scroll to position [11375, 0]
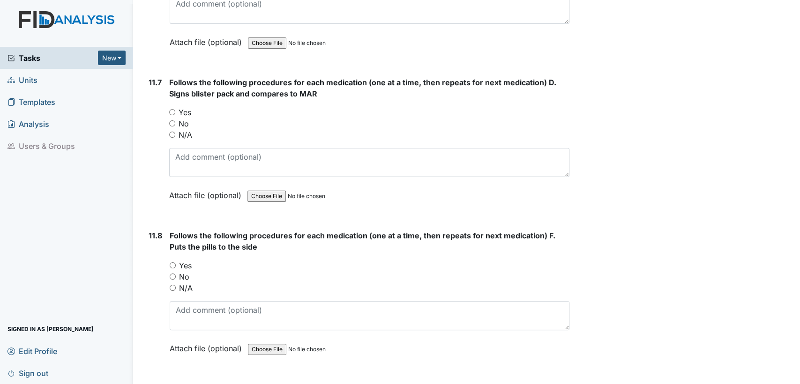
click at [172, 109] on input "Yes" at bounding box center [172, 112] width 6 height 6
radio input "true"
click at [173, 262] on input "Yes" at bounding box center [173, 265] width 6 height 6
radio input "true"
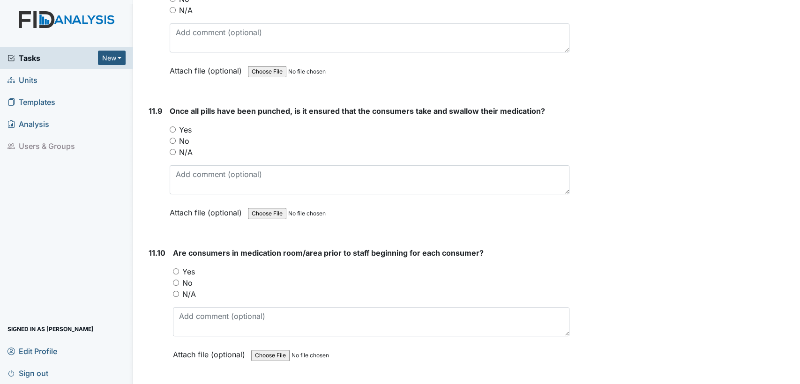
scroll to position [11680, 0]
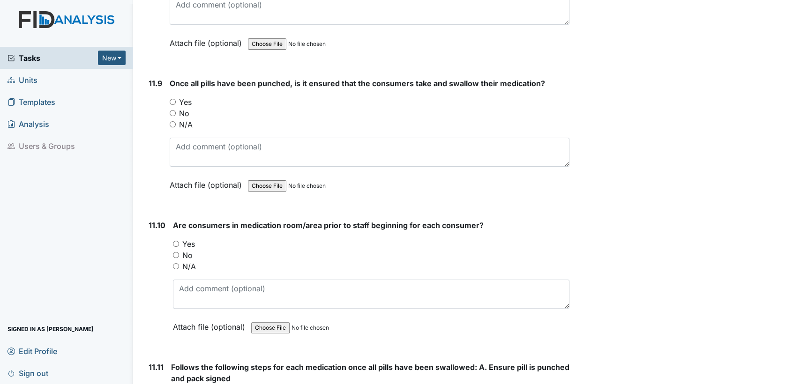
click at [173, 99] on input "Yes" at bounding box center [173, 102] width 6 height 6
radio input "true"
click at [173, 241] on input "Yes" at bounding box center [176, 244] width 6 height 6
radio input "true"
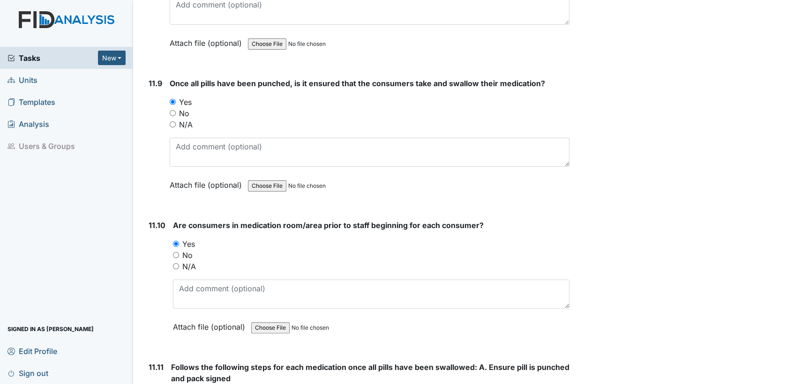
radio input "true"
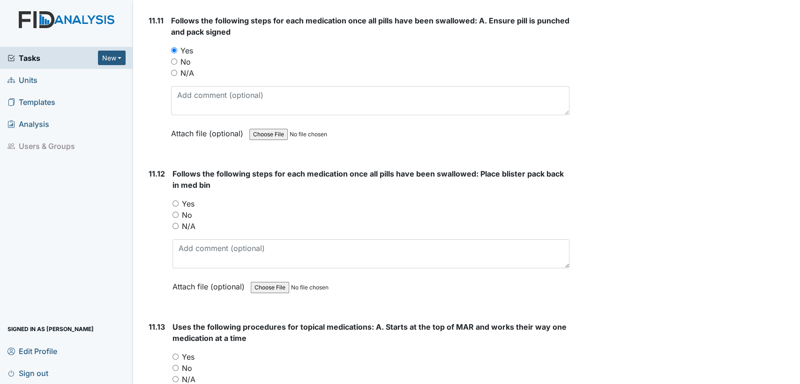
scroll to position [12076, 0]
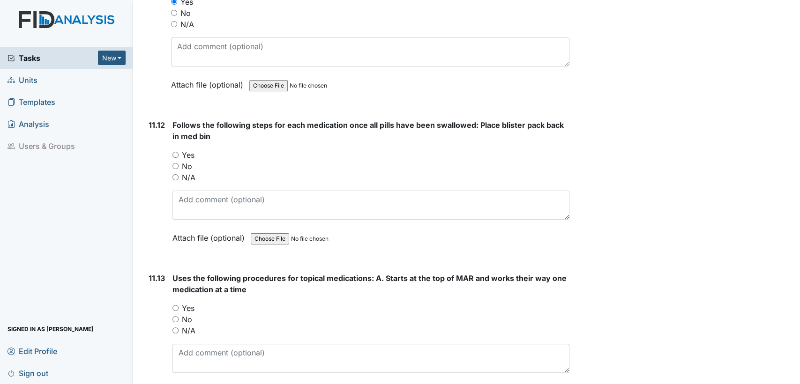
click at [175, 152] on input "Yes" at bounding box center [175, 155] width 6 height 6
radio input "true"
click at [176, 305] on input "Yes" at bounding box center [175, 308] width 6 height 6
radio input "true"
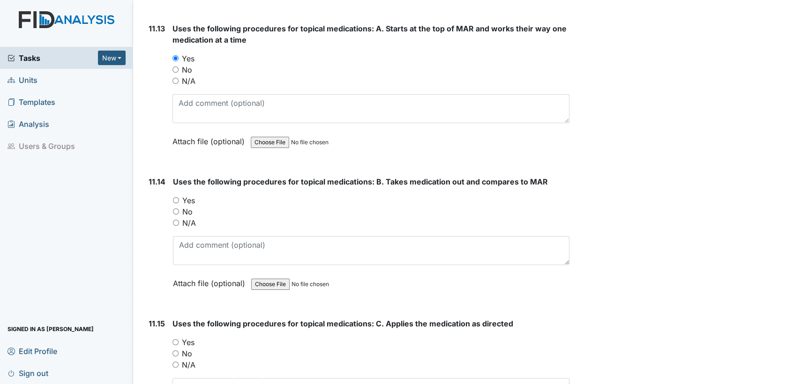
scroll to position [12367, 0]
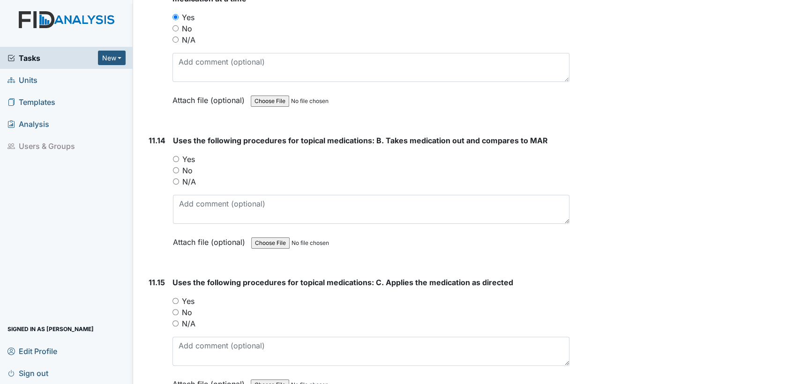
click at [173, 156] on input "Yes" at bounding box center [176, 159] width 6 height 6
radio input "true"
click at [174, 298] on input "Yes" at bounding box center [175, 301] width 6 height 6
radio input "true"
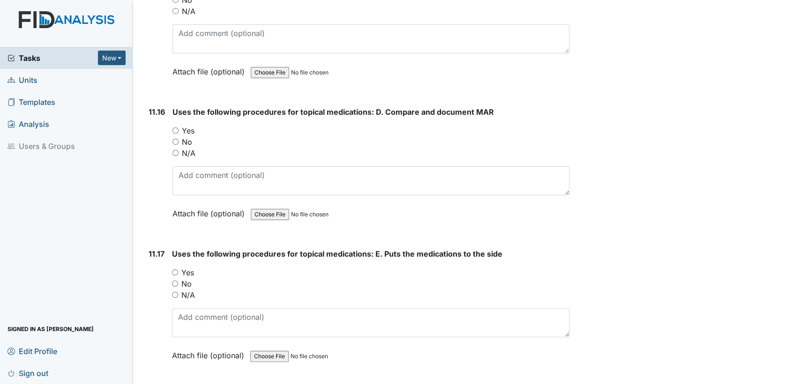
scroll to position [12707, 0]
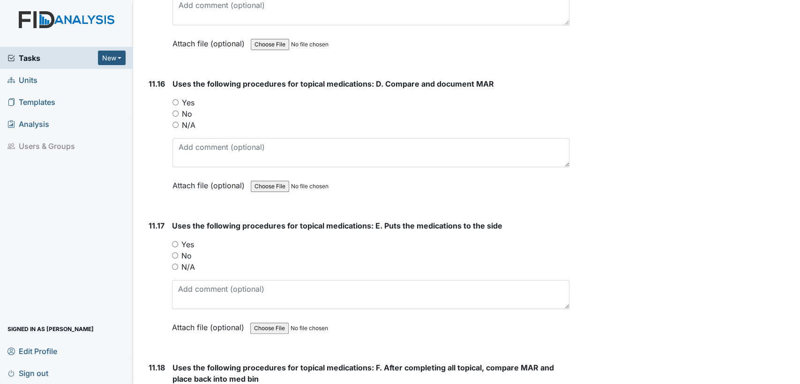
click at [173, 99] on input "Yes" at bounding box center [175, 102] width 6 height 6
radio input "true"
click at [175, 241] on input "Yes" at bounding box center [175, 244] width 6 height 6
radio input "true"
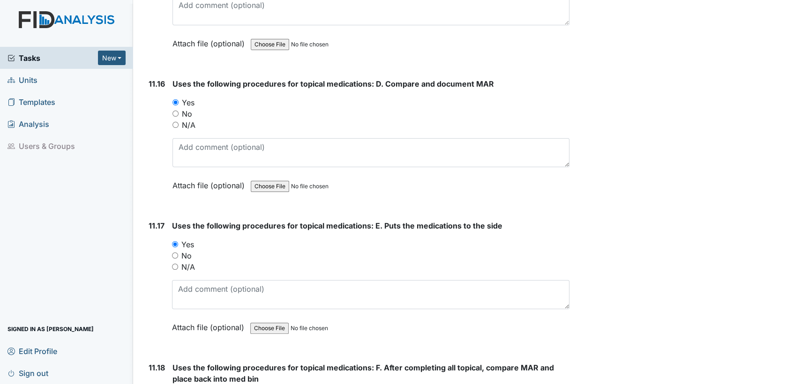
radio input "true"
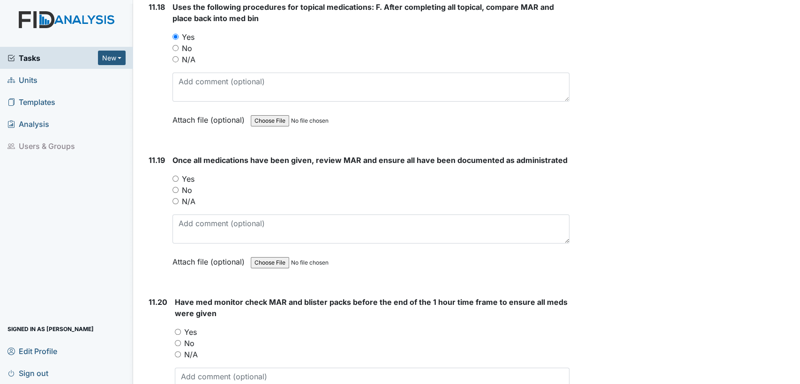
scroll to position [13096, 0]
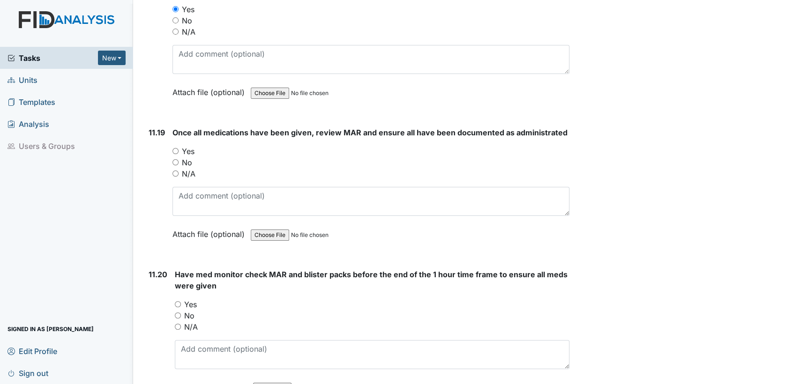
click at [174, 148] on input "Yes" at bounding box center [175, 151] width 6 height 6
radio input "true"
click at [178, 301] on input "Yes" at bounding box center [178, 304] width 6 height 6
radio input "true"
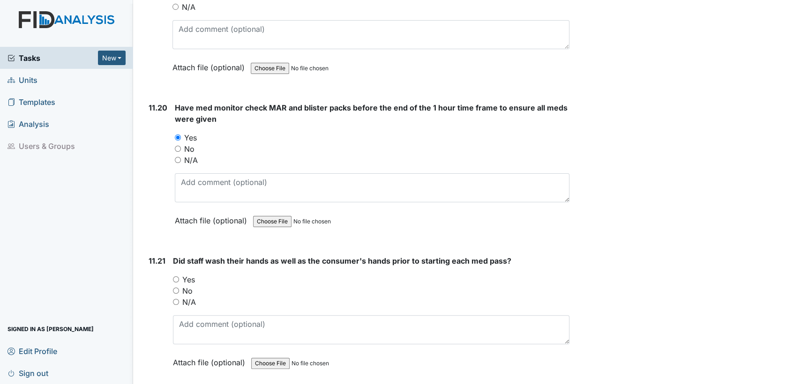
scroll to position [13311, 0]
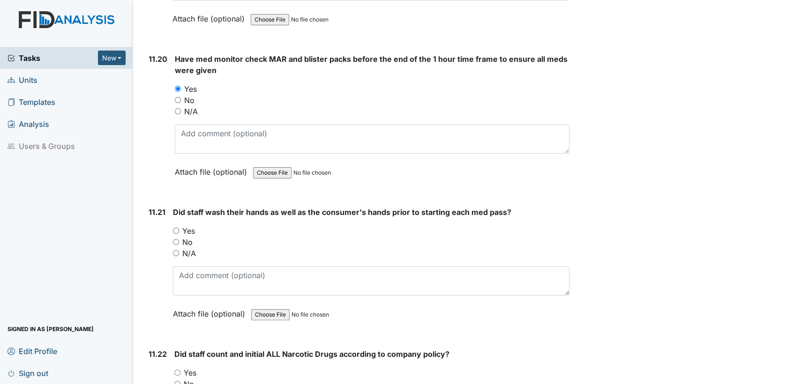
click at [176, 228] on input "Yes" at bounding box center [176, 231] width 6 height 6
radio input "true"
click at [178, 370] on input "Yes" at bounding box center [177, 373] width 6 height 6
radio input "true"
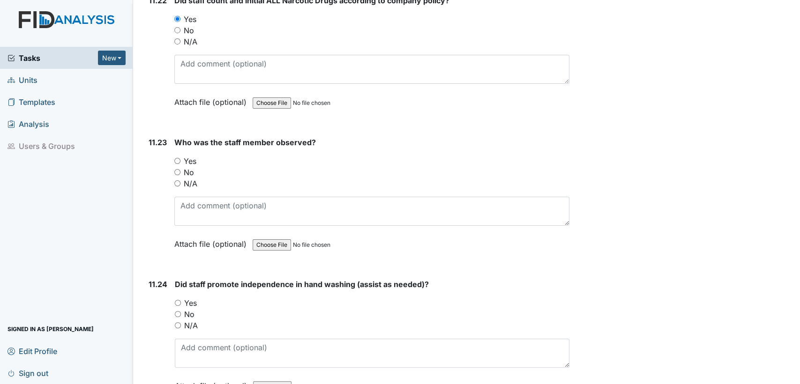
scroll to position [13671, 0]
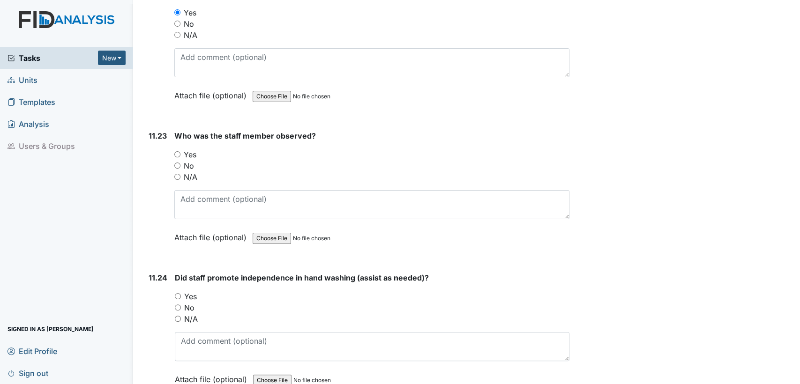
click at [177, 149] on div "Yes" at bounding box center [371, 154] width 395 height 11
click at [178, 151] on input "Yes" at bounding box center [177, 154] width 6 height 6
radio input "true"
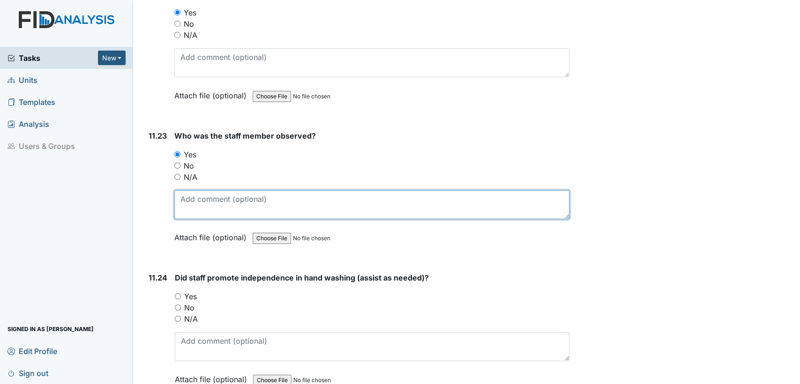
click at [208, 190] on textarea at bounding box center [371, 204] width 395 height 29
type textarea "Jasmine Bennett"
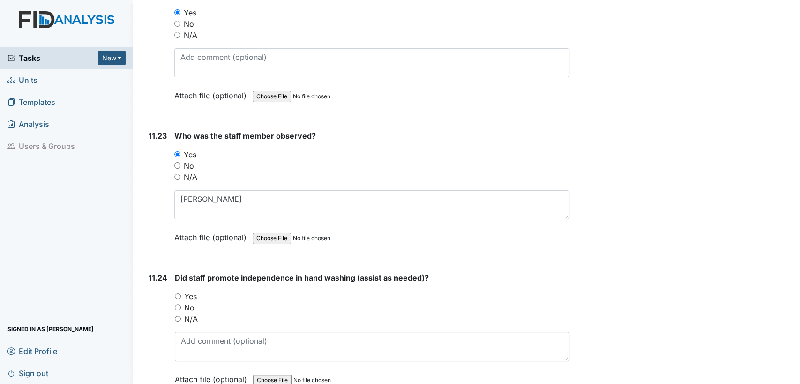
click at [175, 293] on input "Yes" at bounding box center [178, 296] width 6 height 6
radio input "true"
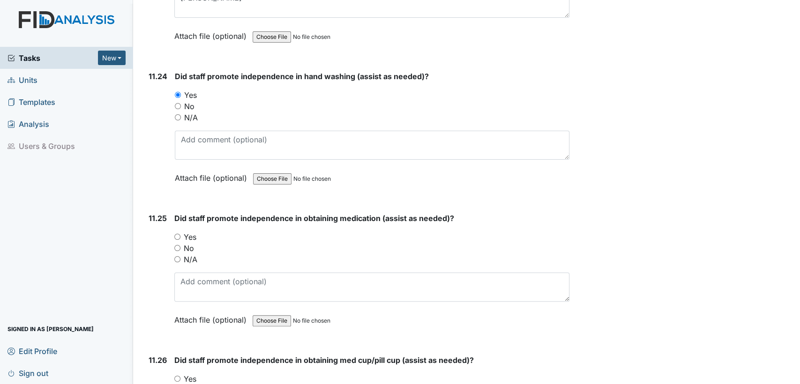
scroll to position [13963, 0]
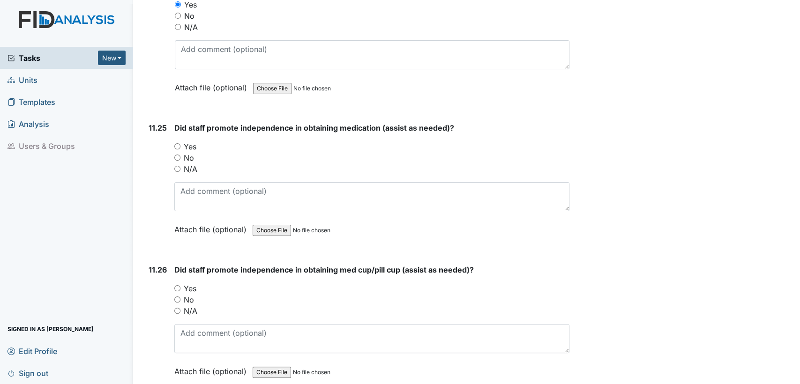
click at [176, 143] on input "Yes" at bounding box center [177, 146] width 6 height 6
radio input "true"
click at [177, 285] on input "Yes" at bounding box center [177, 288] width 6 height 6
radio input "true"
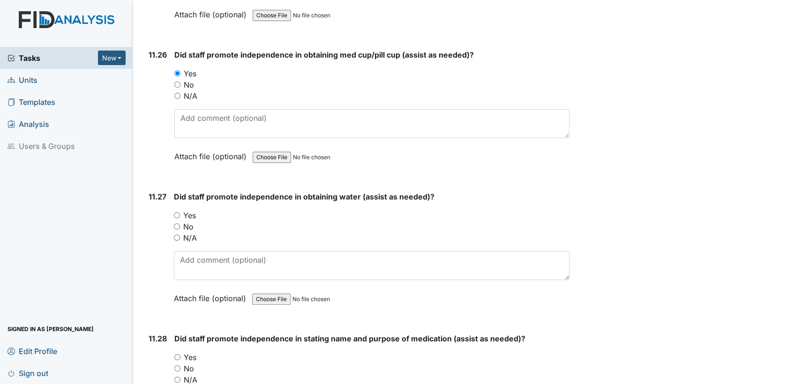
scroll to position [14226, 0]
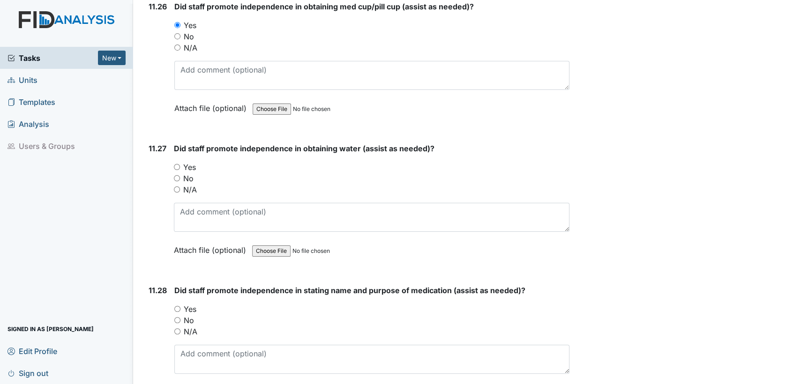
click at [176, 164] on input "Yes" at bounding box center [177, 167] width 6 height 6
radio input "true"
click at [176, 306] on input "Yes" at bounding box center [177, 309] width 6 height 6
radio input "true"
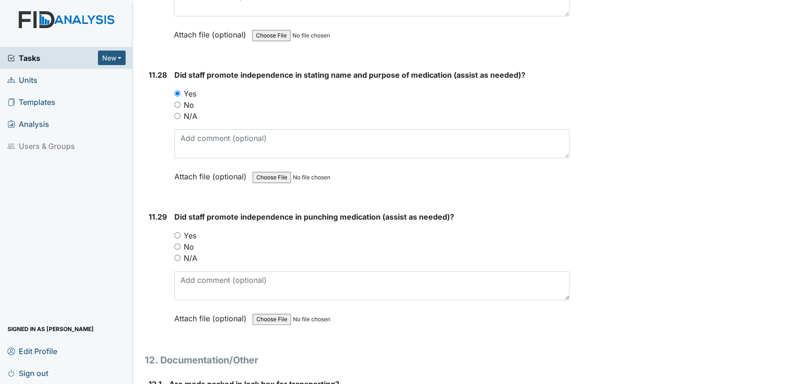
scroll to position [14511, 0]
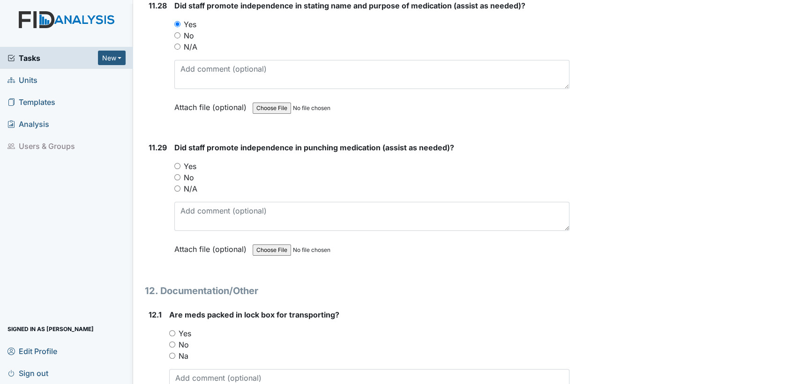
click at [176, 163] on input "Yes" at bounding box center [177, 166] width 6 height 6
radio input "true"
click at [173, 330] on input "Yes" at bounding box center [172, 333] width 6 height 6
radio input "true"
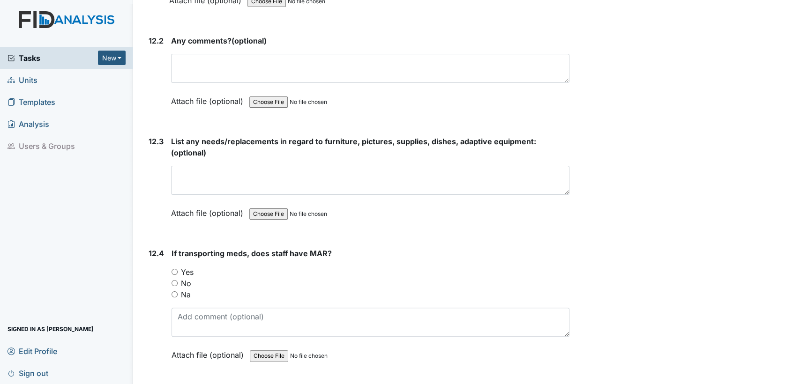
scroll to position [14969, 0]
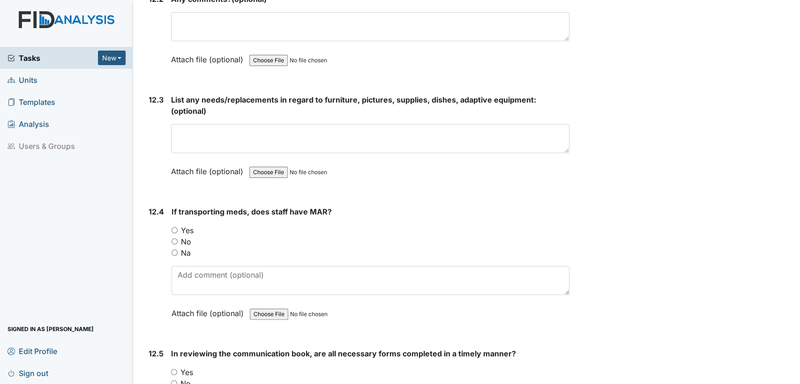
click at [173, 227] on input "Yes" at bounding box center [174, 230] width 6 height 6
radio input "true"
click at [173, 369] on input "Yes" at bounding box center [174, 372] width 6 height 6
radio input "true"
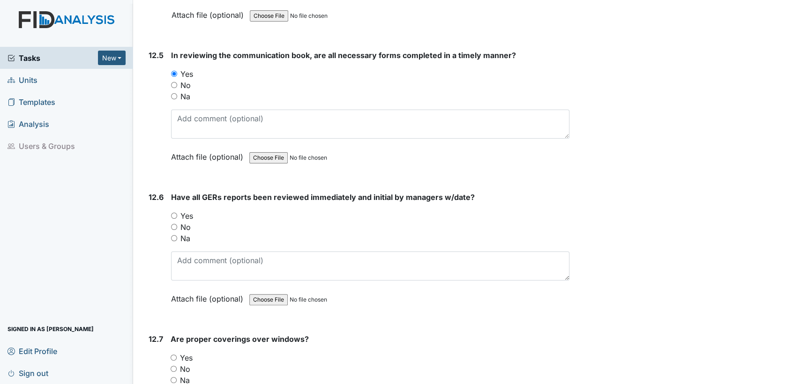
scroll to position [15337, 0]
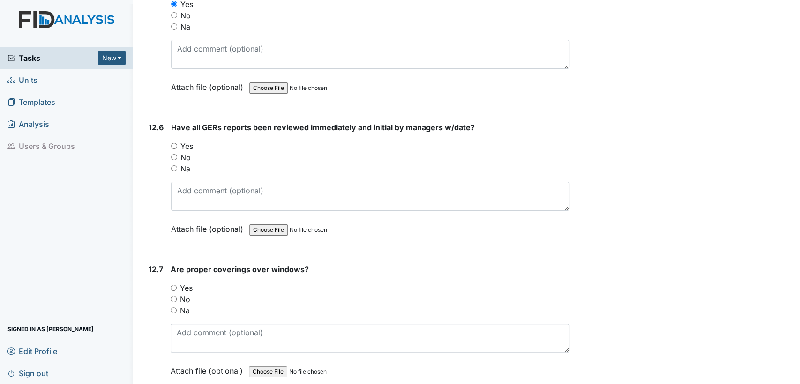
click at [172, 143] on input "Yes" at bounding box center [174, 146] width 6 height 6
radio input "true"
click at [172, 285] on input "Yes" at bounding box center [174, 288] width 6 height 6
radio input "true"
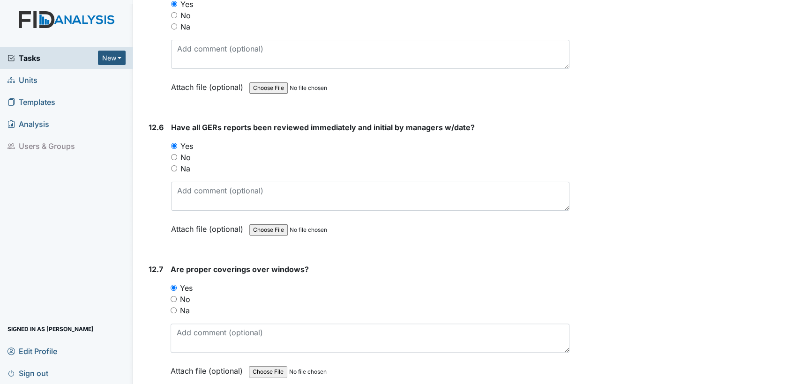
radio input "true"
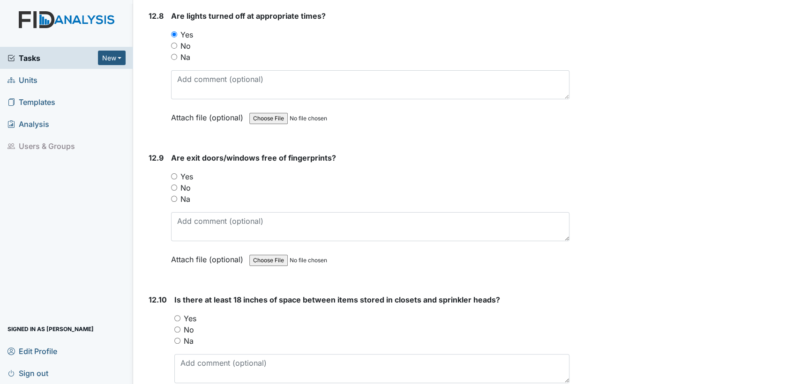
scroll to position [15746, 0]
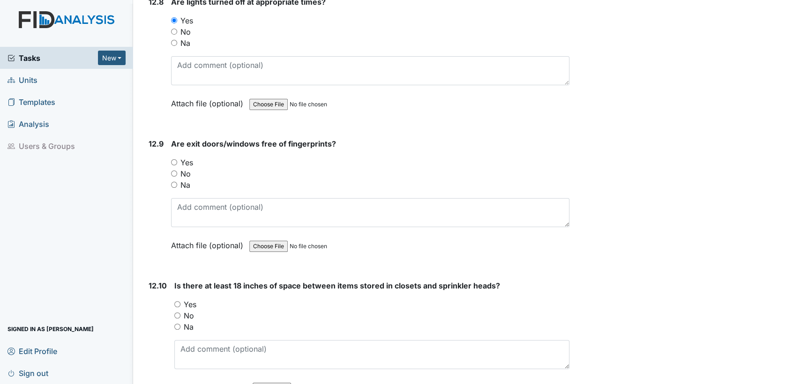
click at [172, 159] on input "Yes" at bounding box center [174, 162] width 6 height 6
radio input "true"
click at [176, 324] on input "Na" at bounding box center [177, 327] width 6 height 6
radio input "true"
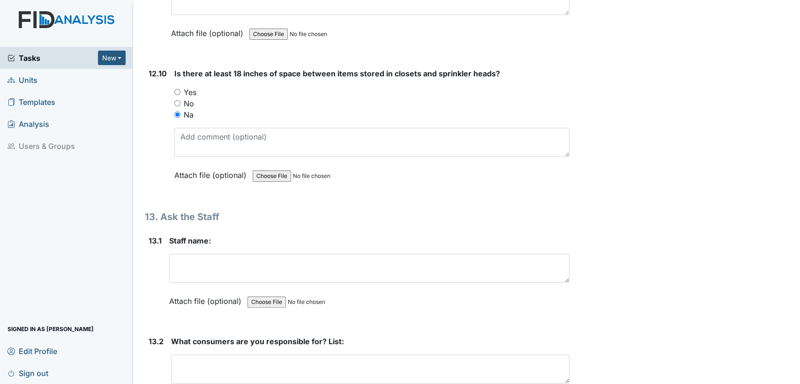
scroll to position [15968, 0]
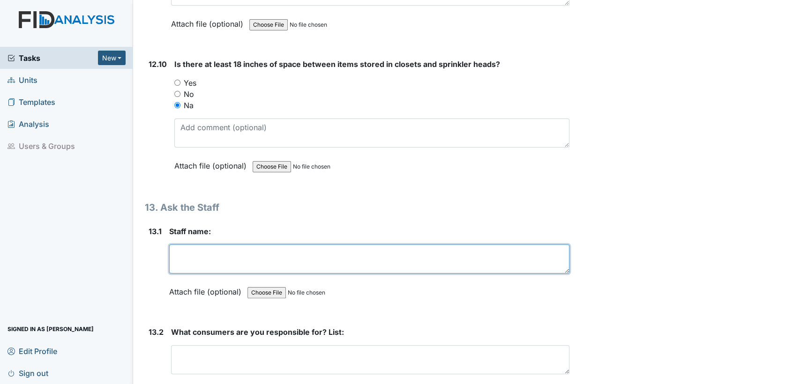
click at [504, 245] on textarea at bounding box center [369, 259] width 400 height 29
type textarea "elisha stephenson"
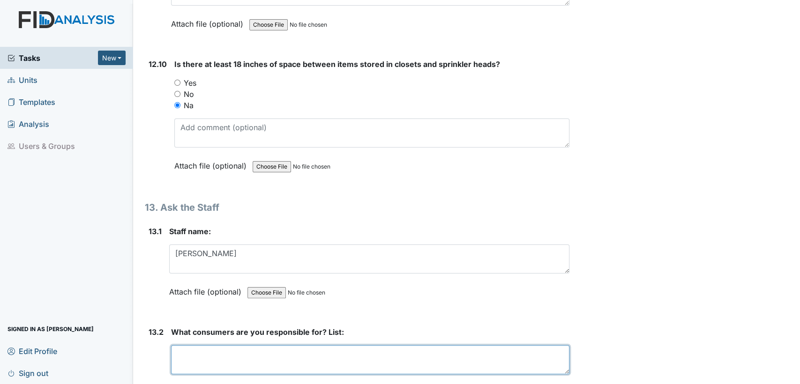
click at [412, 345] on textarea at bounding box center [370, 359] width 398 height 29
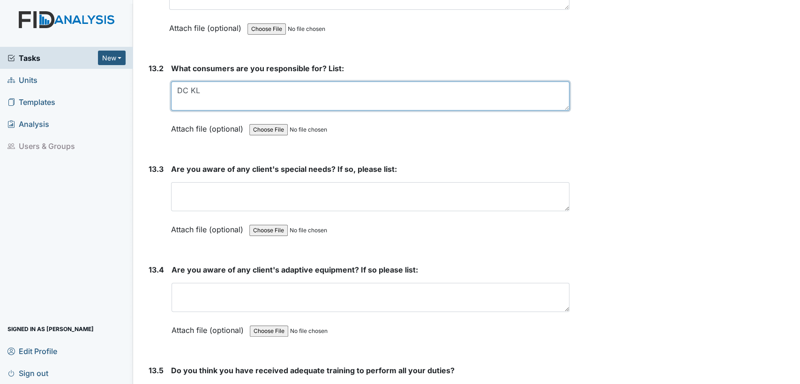
scroll to position [16280, 0]
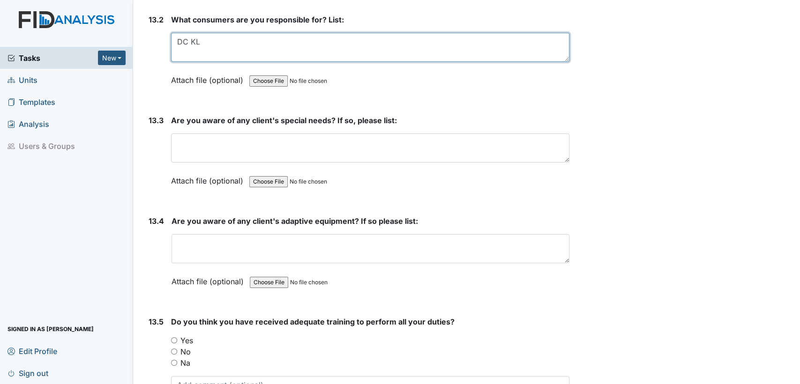
type textarea "DC KL"
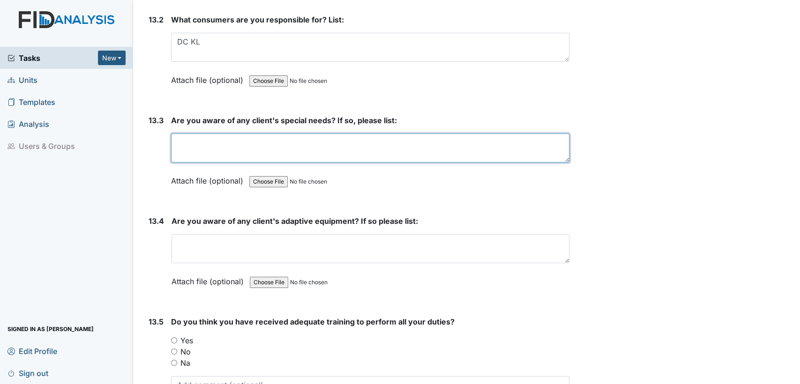
click at [324, 134] on textarea at bounding box center [370, 148] width 398 height 29
type textarea "DIET RESTRICTIONS/NEEDS"
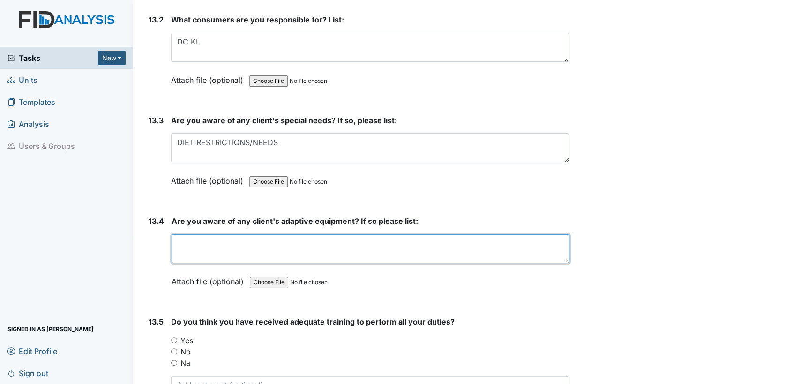
click at [278, 234] on textarea at bounding box center [370, 248] width 398 height 29
type textarea "DC RB MN GLASSES"
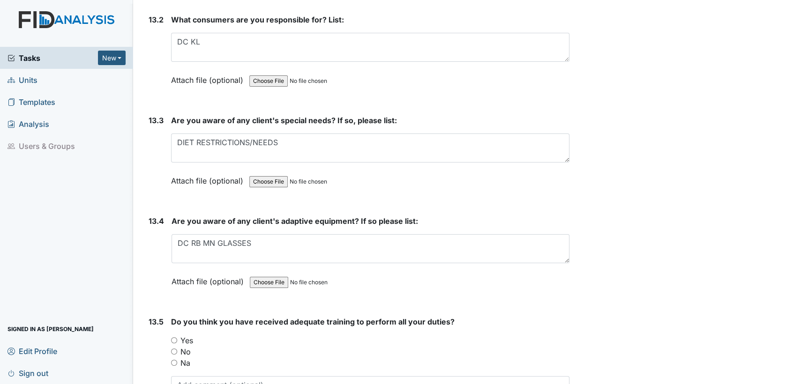
click at [173, 337] on input "Yes" at bounding box center [174, 340] width 6 height 6
radio input "true"
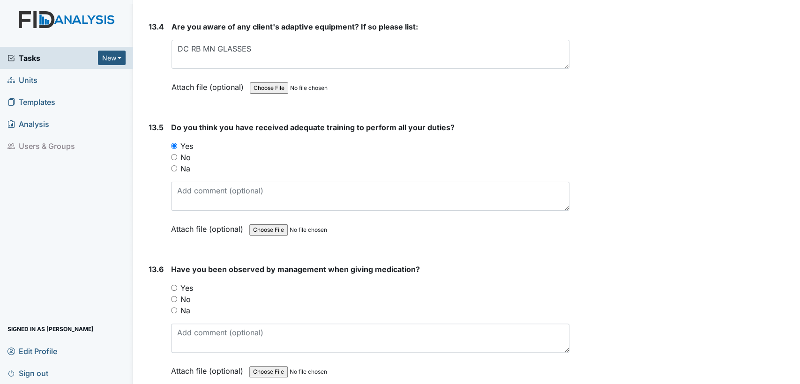
scroll to position [16502, 0]
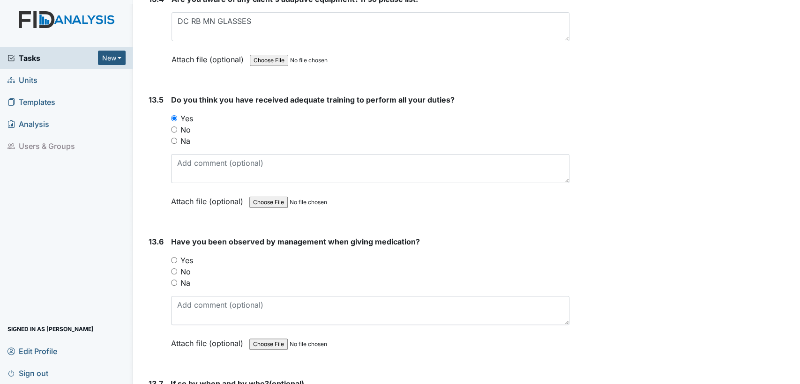
click at [174, 257] on input "Yes" at bounding box center [174, 260] width 6 height 6
radio input "true"
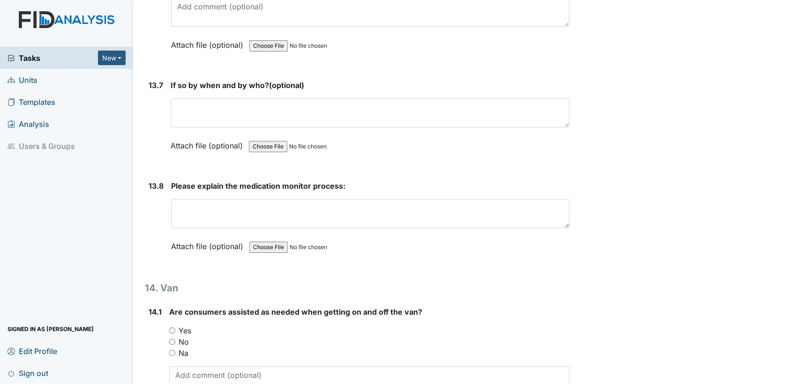
scroll to position [16807, 0]
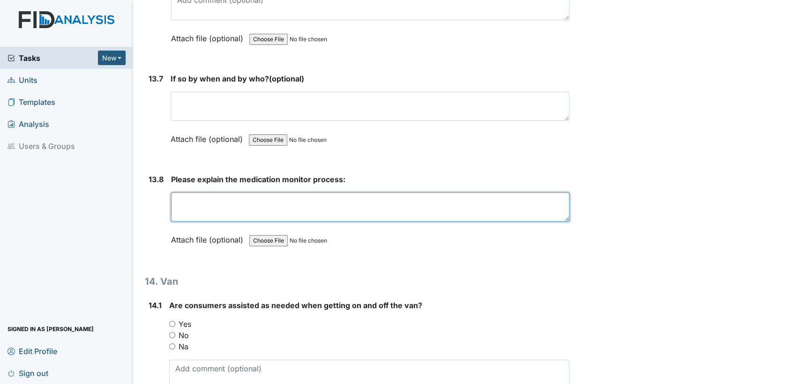
click at [367, 193] on textarea at bounding box center [370, 207] width 398 height 29
type textarea "CHECK BEHIND MED TECH MAKE SURE ALL WAS GIVEN"
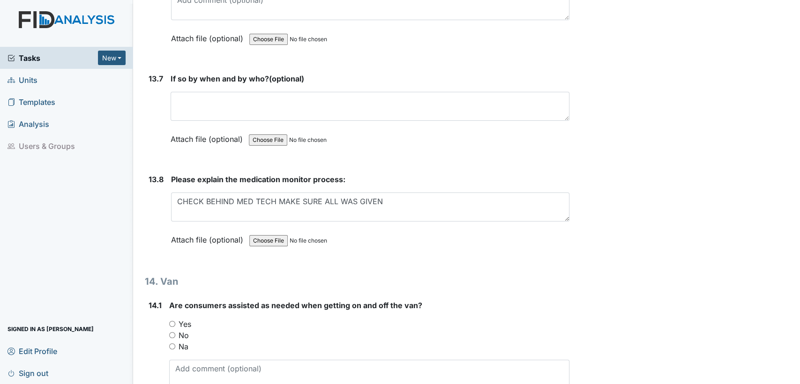
click at [172, 321] on input "Yes" at bounding box center [172, 324] width 6 height 6
radio input "true"
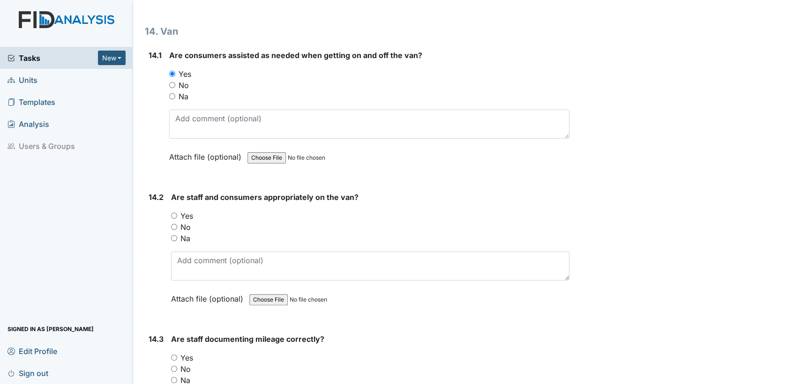
scroll to position [17106, 0]
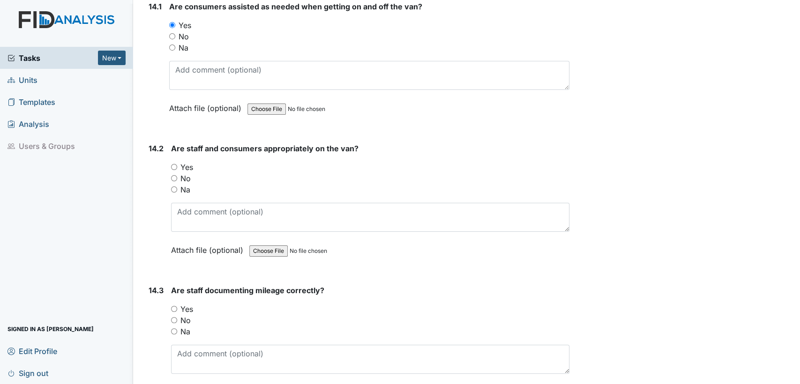
click at [172, 164] on input "Yes" at bounding box center [174, 167] width 6 height 6
radio input "true"
click at [173, 306] on input "Yes" at bounding box center [174, 309] width 6 height 6
radio input "true"
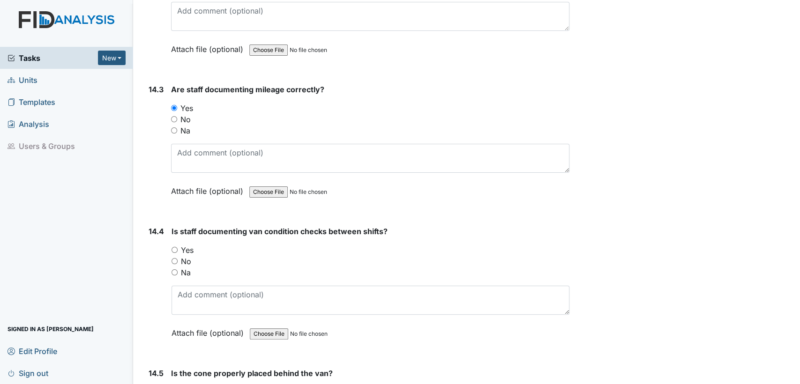
scroll to position [17356, 0]
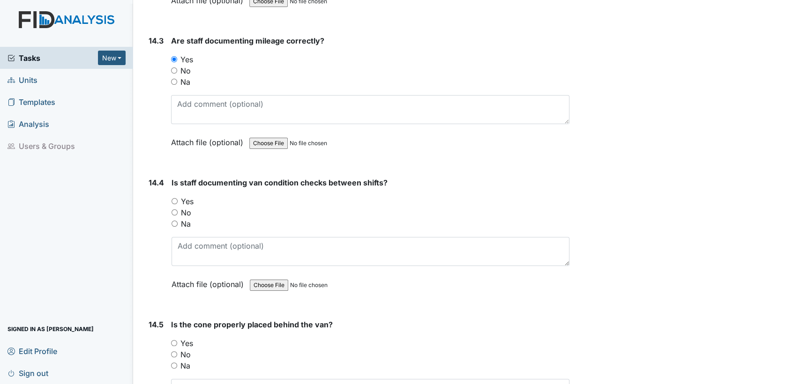
click at [172, 209] on input "No" at bounding box center [174, 212] width 6 height 6
radio input "true"
click at [172, 340] on input "Yes" at bounding box center [174, 343] width 6 height 6
radio input "true"
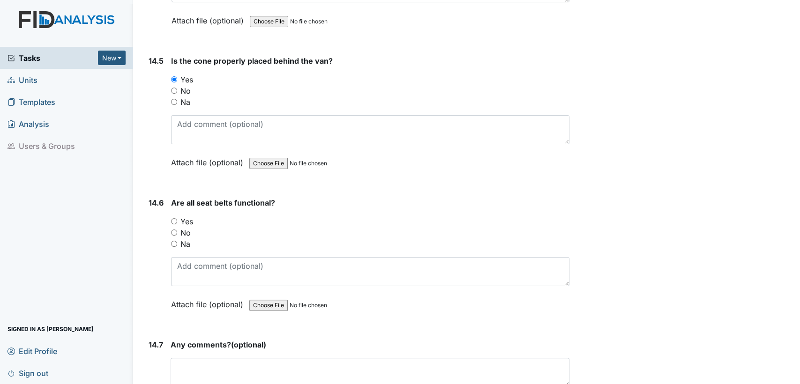
scroll to position [17640, 0]
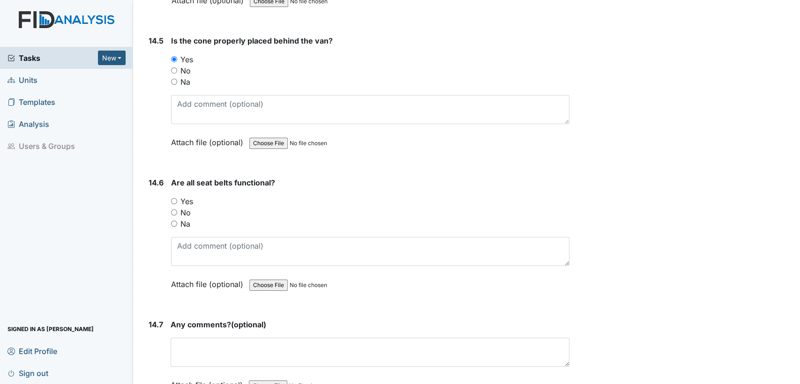
click at [174, 198] on input "Yes" at bounding box center [174, 201] width 6 height 6
radio input "true"
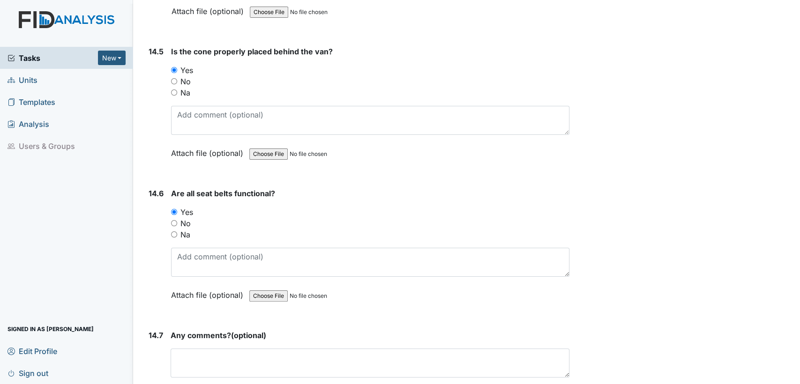
scroll to position [17651, 0]
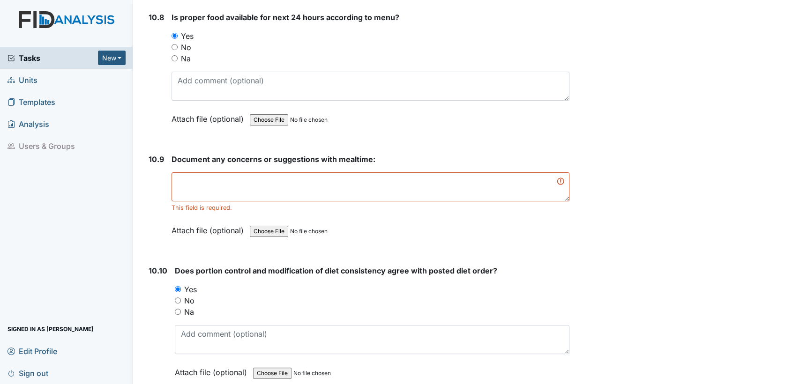
scroll to position [9124, 0]
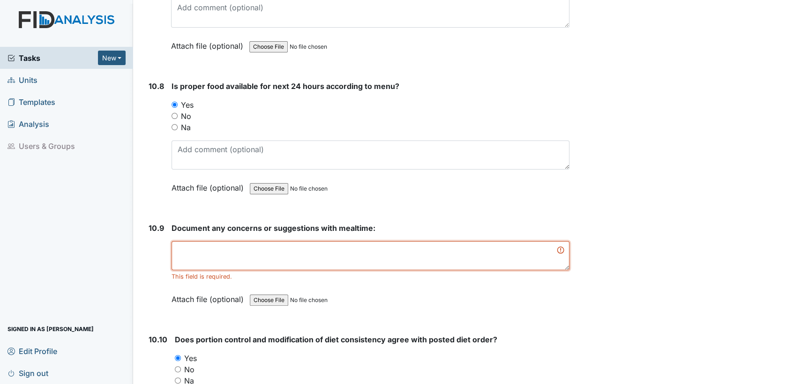
click at [514, 241] on textarea at bounding box center [370, 255] width 398 height 29
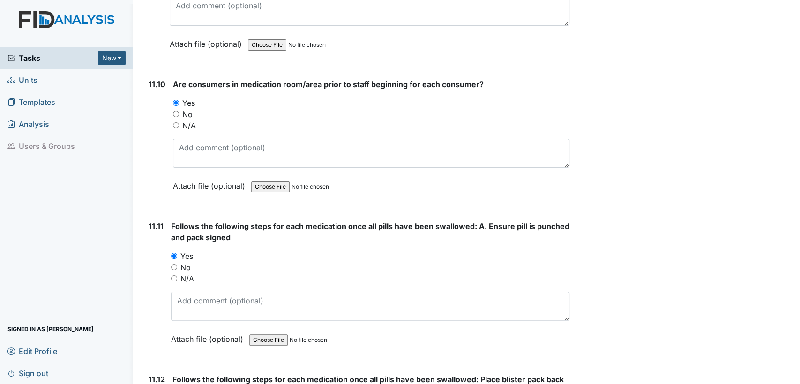
scroll to position [17640, 0]
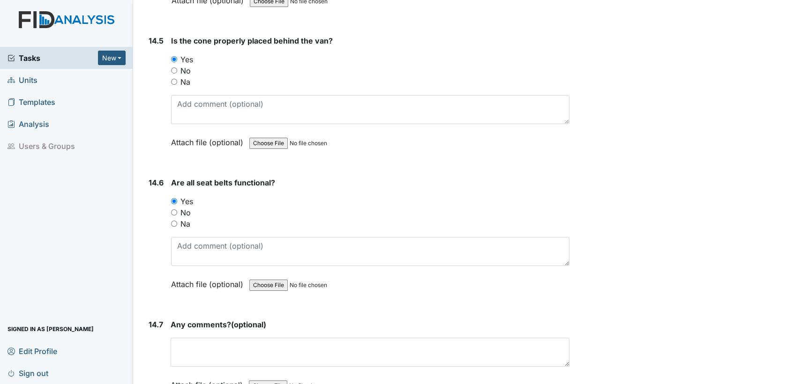
type textarea "NONE"
